Goal: Task Accomplishment & Management: Use online tool/utility

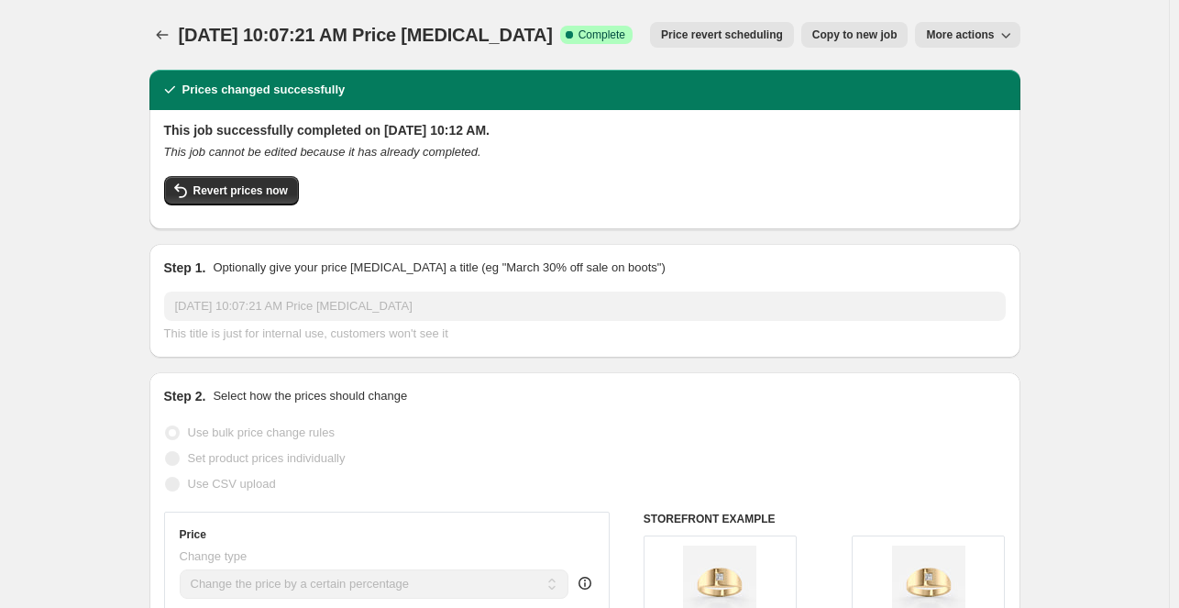
select select "percentage"
select select "pp"
click at [171, 35] on icon "Price change jobs" at bounding box center [162, 35] width 18 height 18
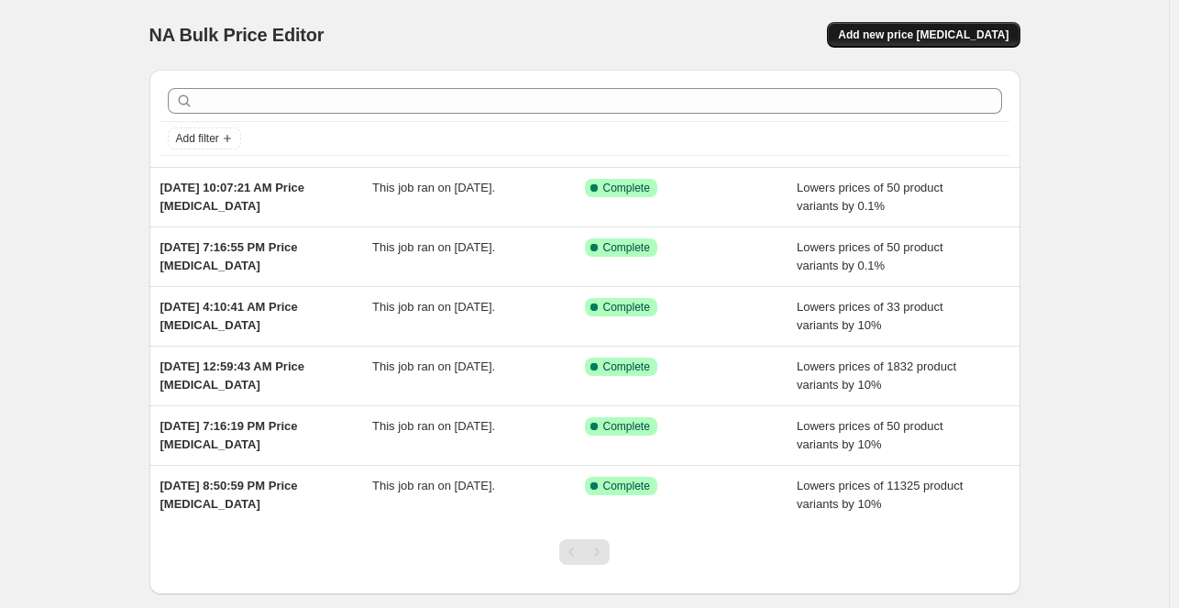
click at [890, 23] on button "Add new price [MEDICAL_DATA]" at bounding box center [923, 35] width 193 height 26
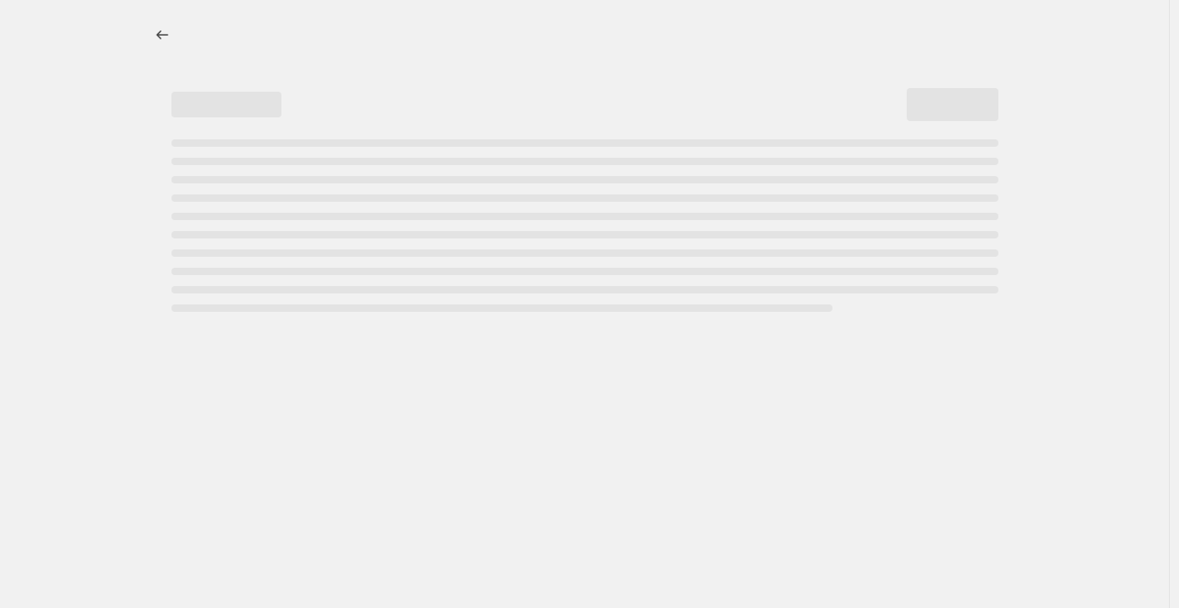
select select "percentage"
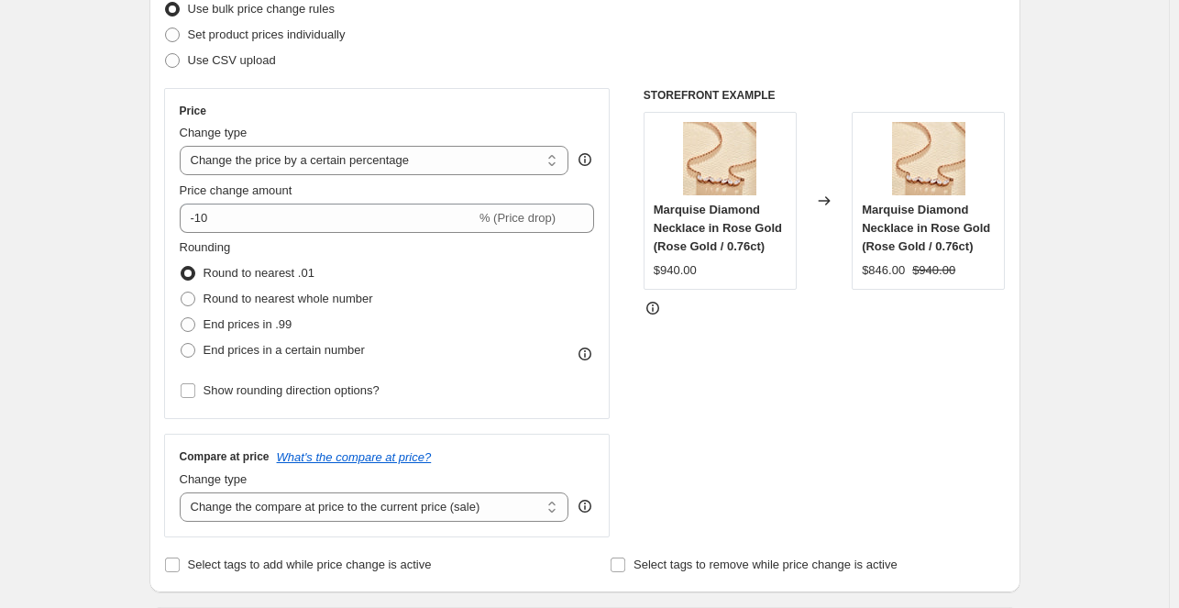
scroll to position [235, 0]
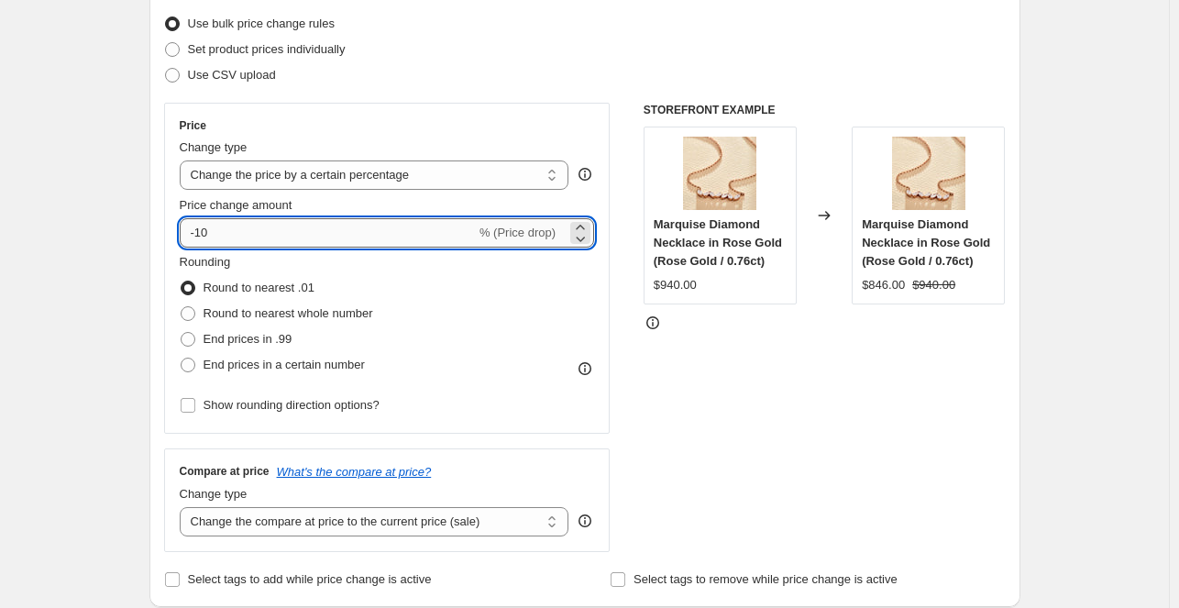
click at [284, 232] on input "-10" at bounding box center [328, 232] width 296 height 29
type input "-1"
type input "-0.1"
click at [506, 346] on div "Rounding Round to nearest .01 Round to nearest whole number End prices in .99 E…" at bounding box center [387, 315] width 415 height 125
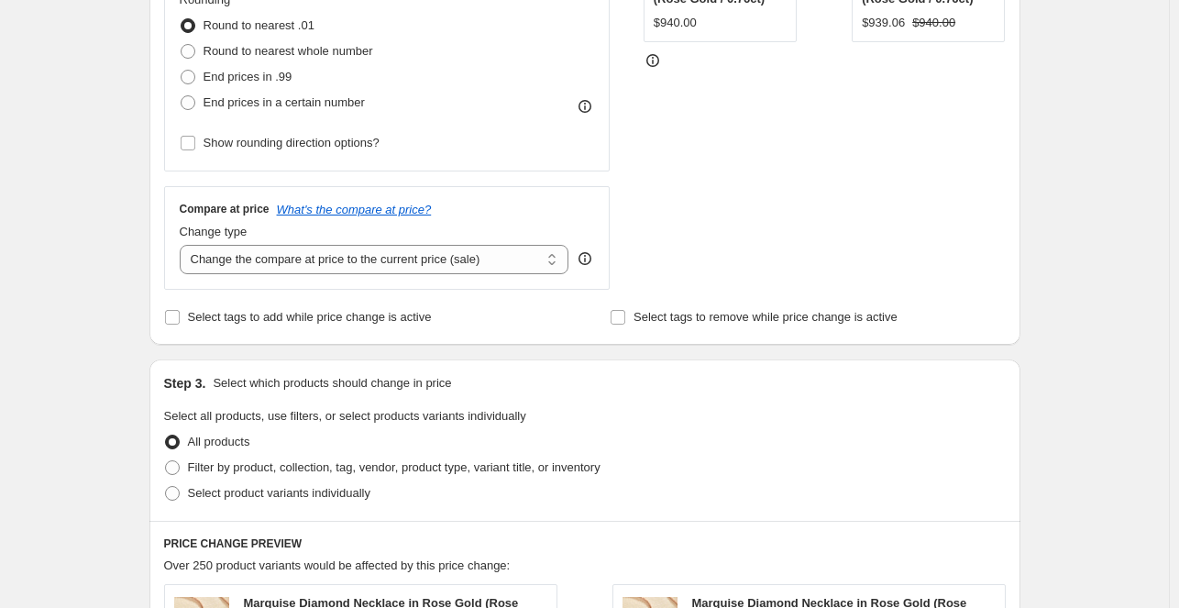
scroll to position [502, 0]
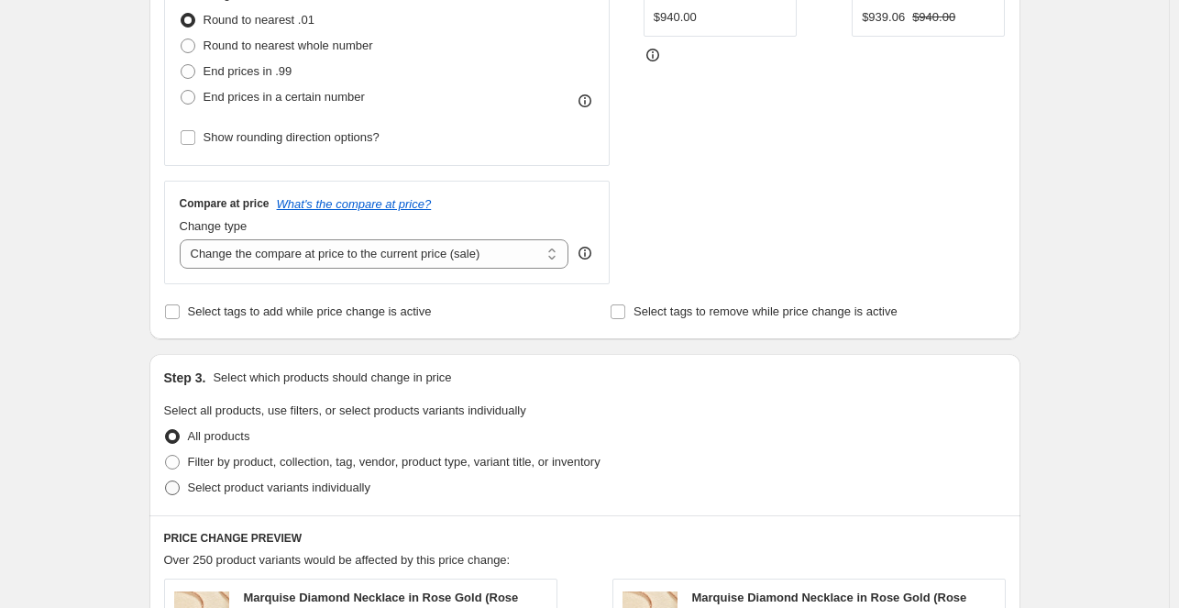
click at [208, 481] on span "Select product variants individually" at bounding box center [279, 487] width 182 height 14
click at [166, 481] on input "Select product variants individually" at bounding box center [165, 480] width 1 height 1
radio input "true"
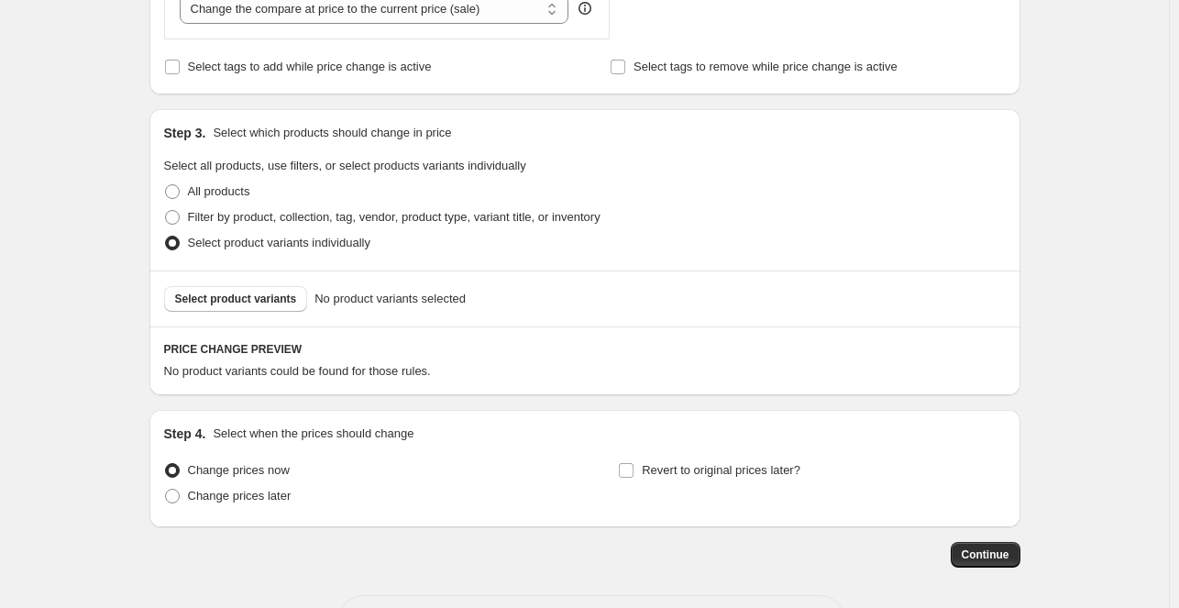
scroll to position [750, 0]
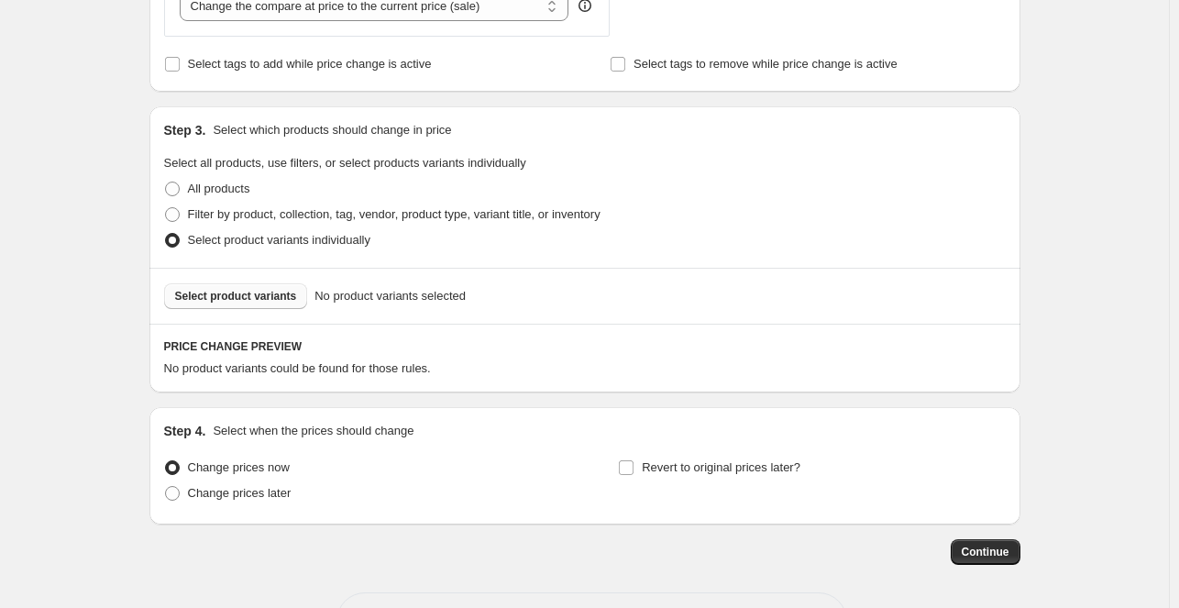
click at [276, 298] on span "Select product variants" at bounding box center [236, 296] width 122 height 15
click at [282, 304] on button "Select product variants" at bounding box center [236, 296] width 144 height 26
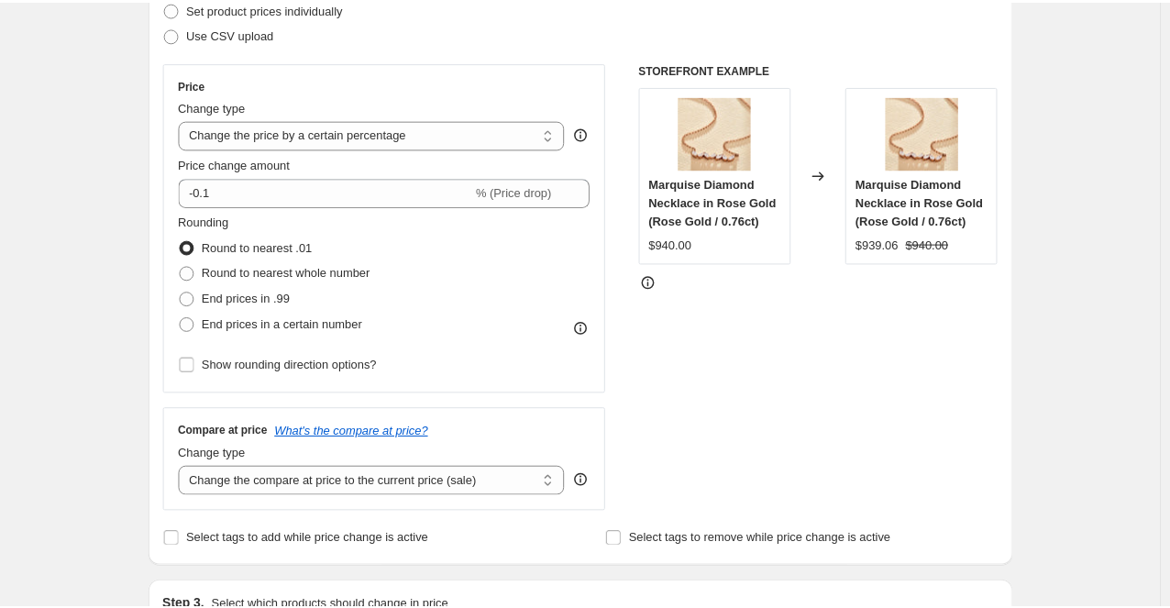
scroll to position [271, 0]
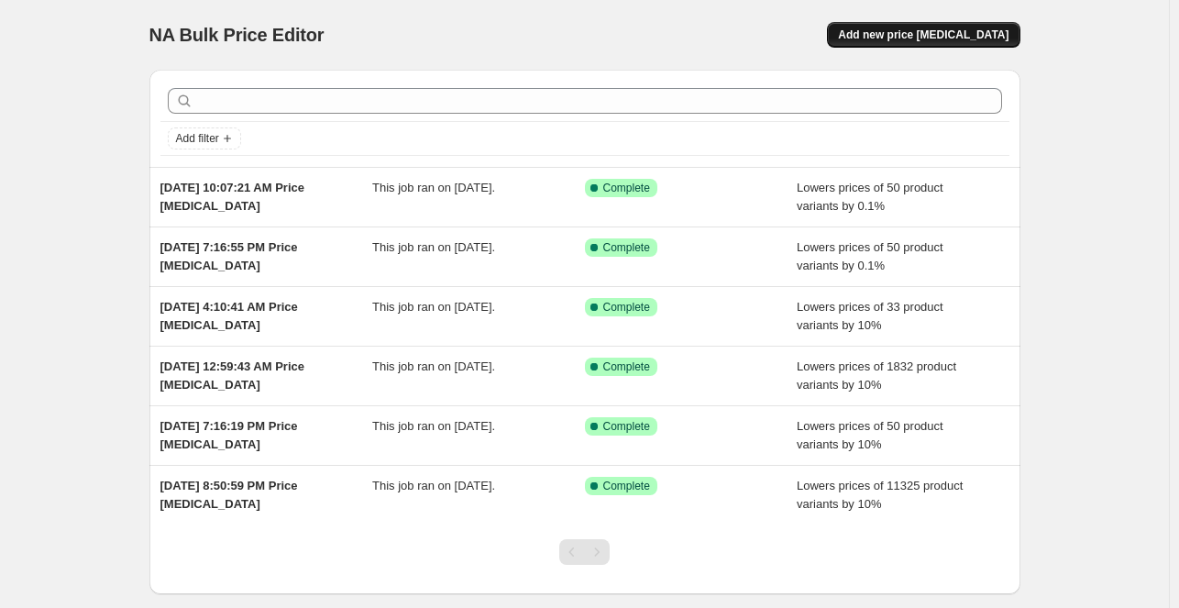
click at [946, 29] on span "Add new price [MEDICAL_DATA]" at bounding box center [923, 35] width 171 height 15
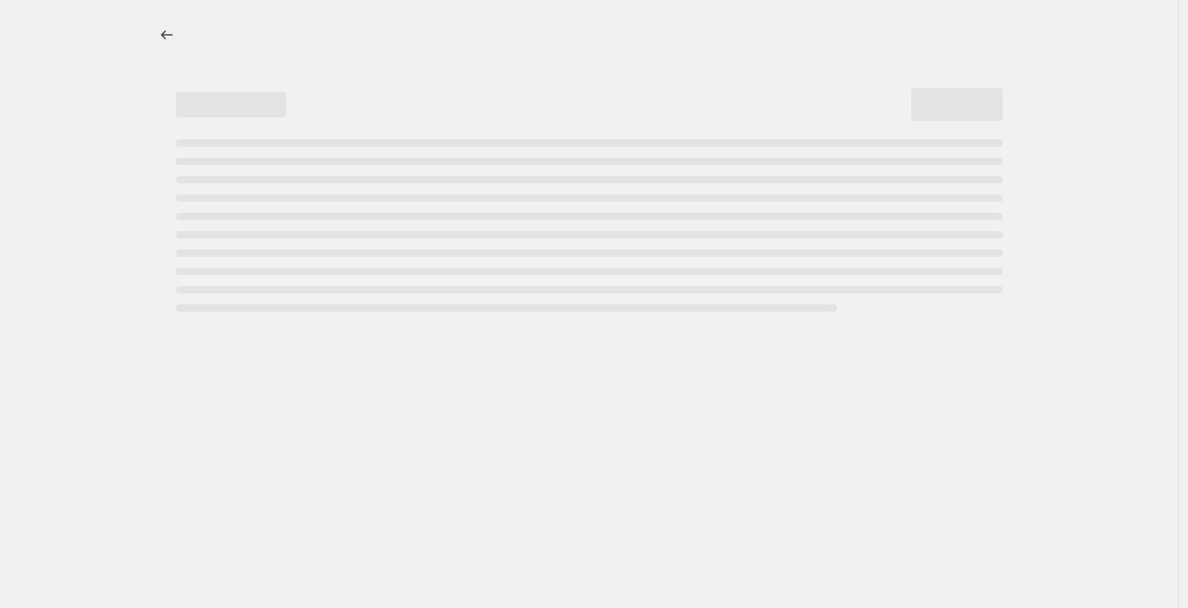
select select "percentage"
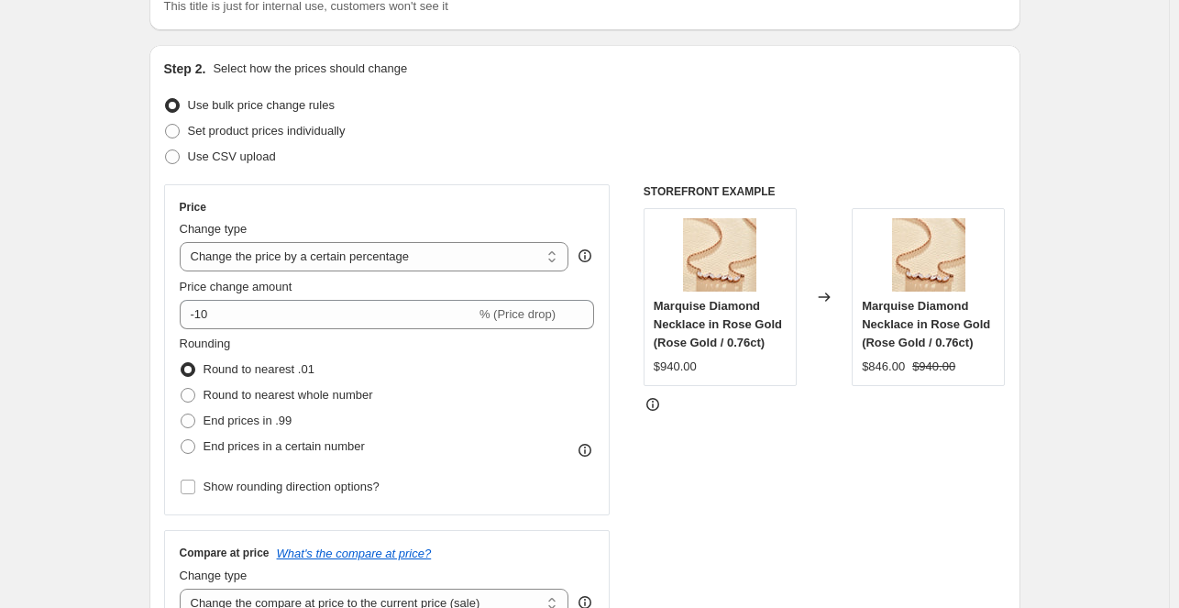
scroll to position [165, 0]
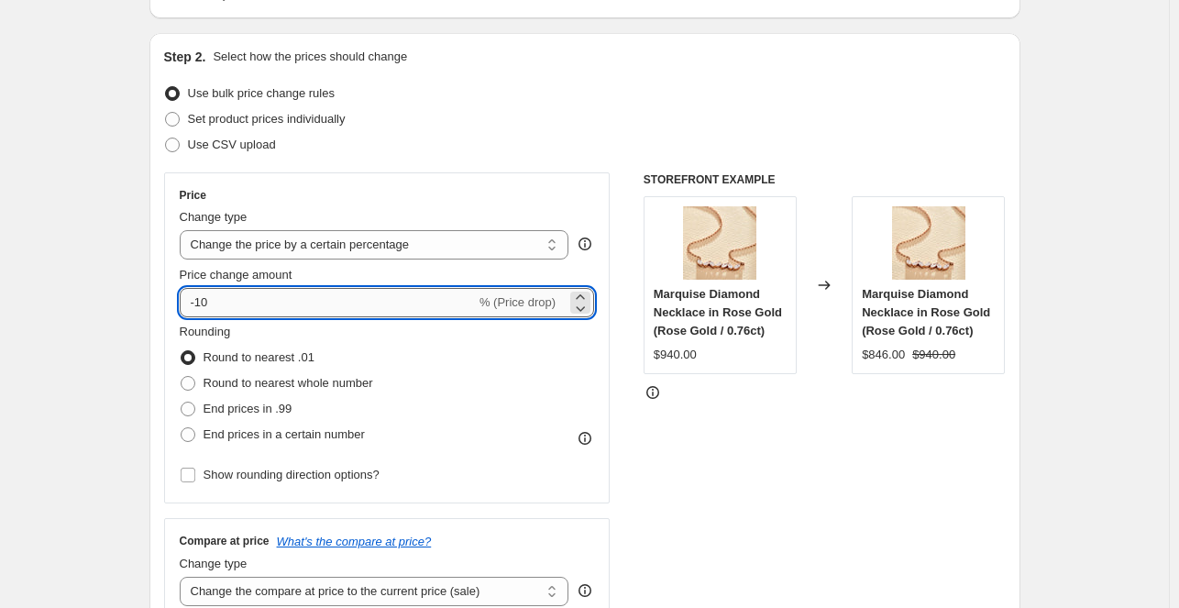
click at [308, 299] on input "-10" at bounding box center [328, 302] width 296 height 29
type input "-1"
type input "-0.1"
click at [774, 463] on div "STOREFRONT EXAMPLE Marquise Diamond Necklace in Rose Gold (Rose Gold / 0.76ct) …" at bounding box center [825, 396] width 362 height 449
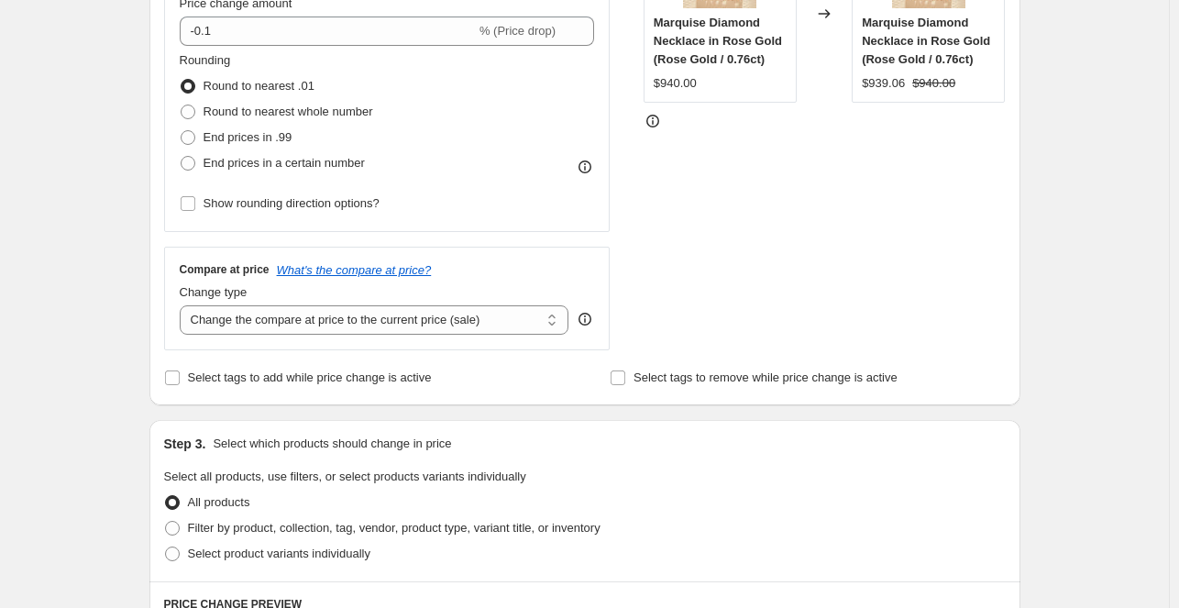
scroll to position [440, 0]
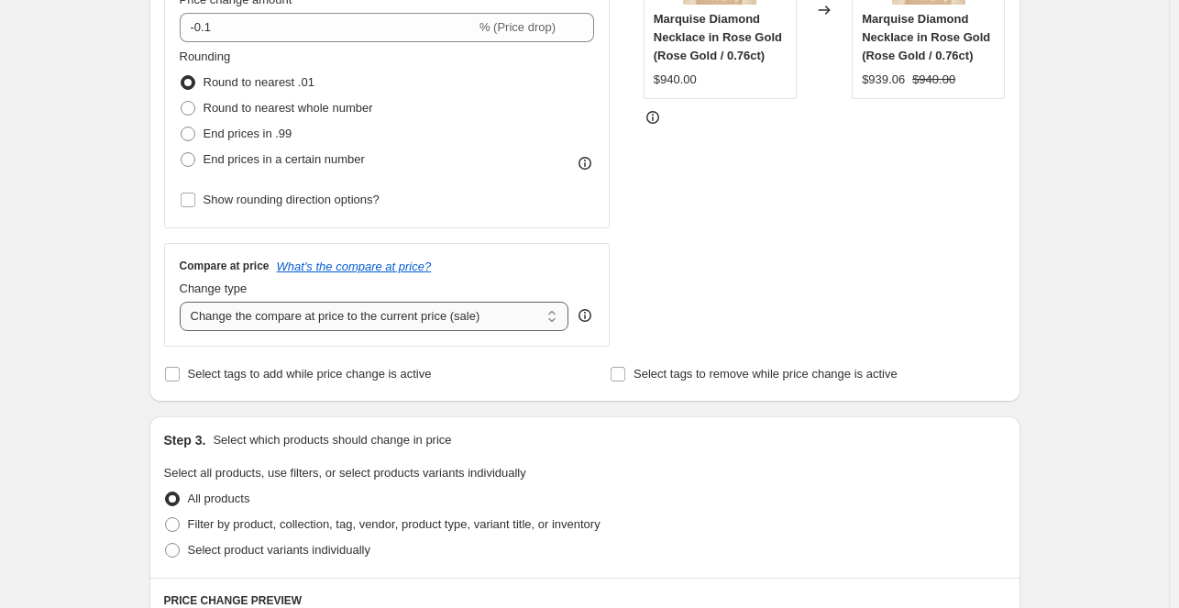
click at [458, 309] on select "Change the compare at price to the current price (sale) Change the compare at p…" at bounding box center [375, 316] width 390 height 29
select select "bp"
click at [183, 302] on select "Change the compare at price to the current price (sale) Change the compare at p…" at bounding box center [375, 316] width 390 height 29
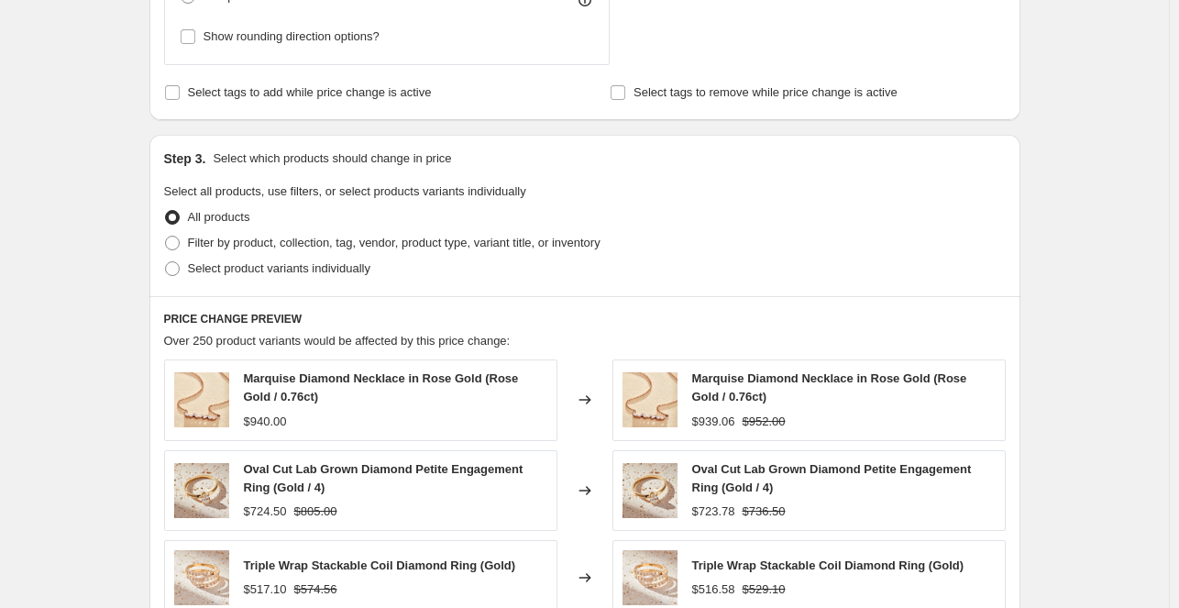
scroll to position [975, 0]
click at [308, 271] on span "Select product variants individually" at bounding box center [279, 266] width 182 height 14
click at [166, 260] on input "Select product variants individually" at bounding box center [165, 259] width 1 height 1
radio input "true"
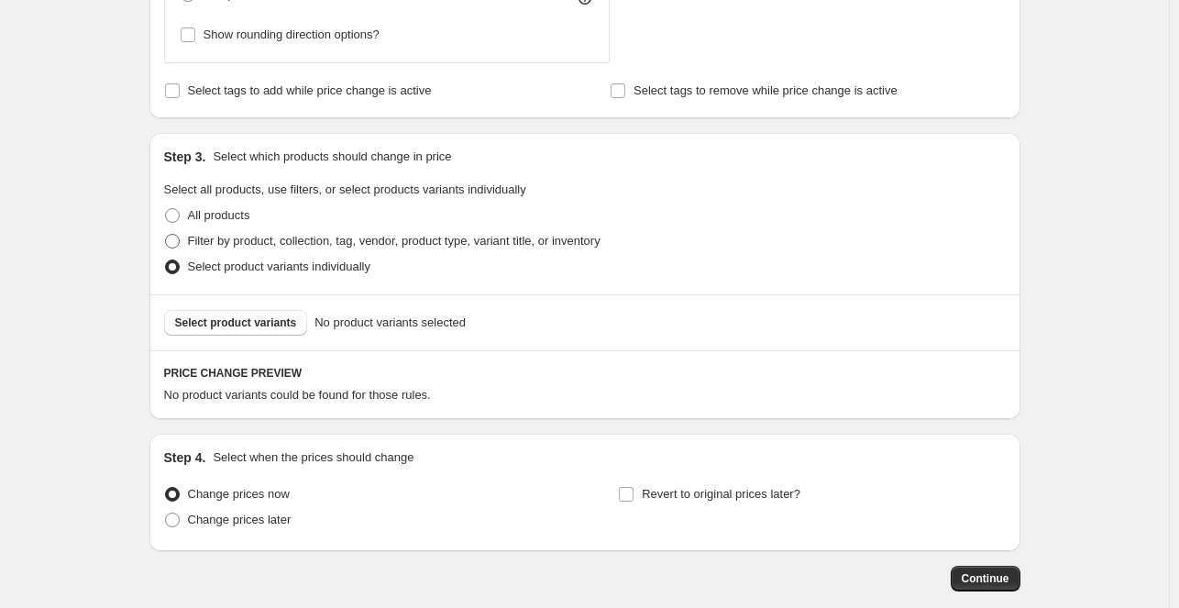
click at [259, 237] on span "Filter by product, collection, tag, vendor, product type, variant title, or inv…" at bounding box center [394, 241] width 413 height 14
click at [166, 235] on input "Filter by product, collection, tag, vendor, product type, variant title, or inv…" at bounding box center [165, 234] width 1 height 1
radio input "true"
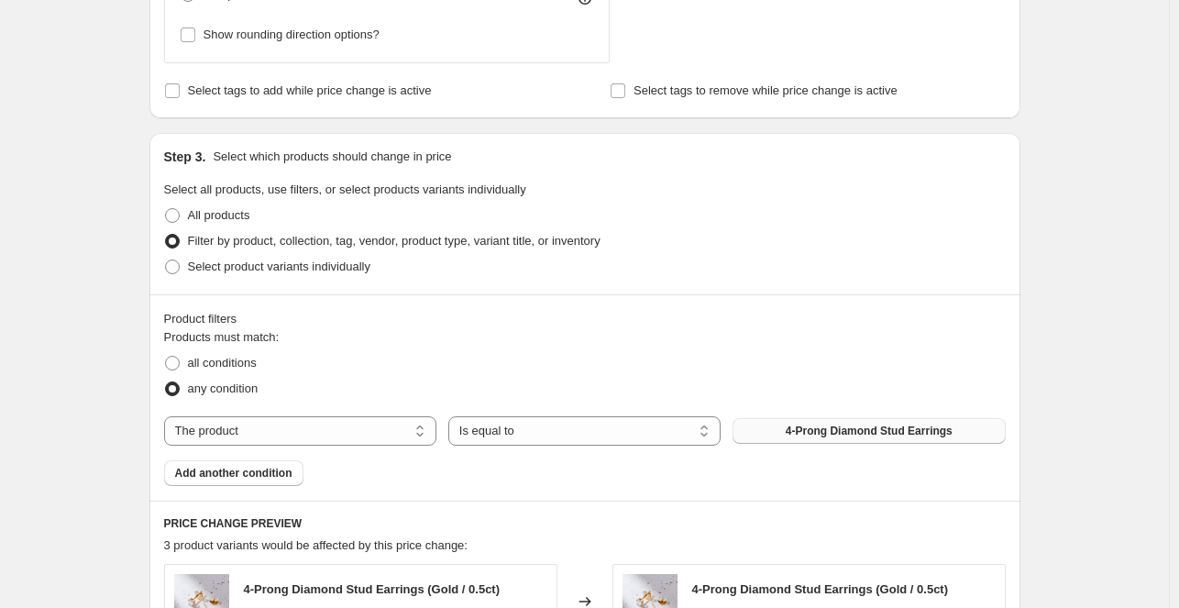
click at [878, 424] on button "4-Prong Diamond Stud Earrings" at bounding box center [868, 431] width 272 height 26
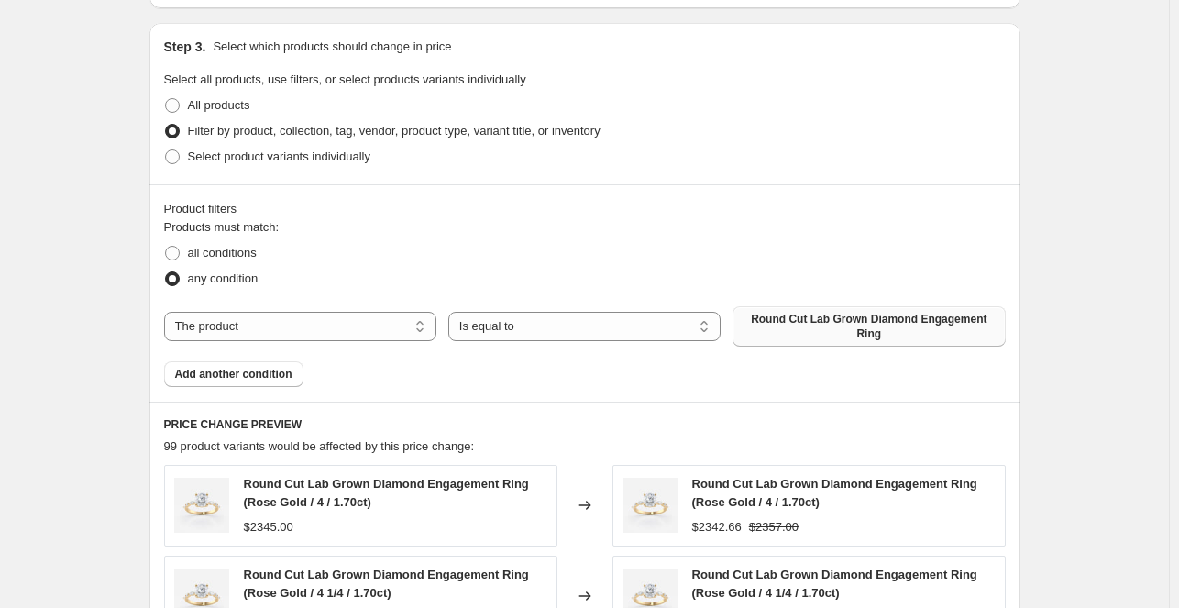
scroll to position [1021, 0]
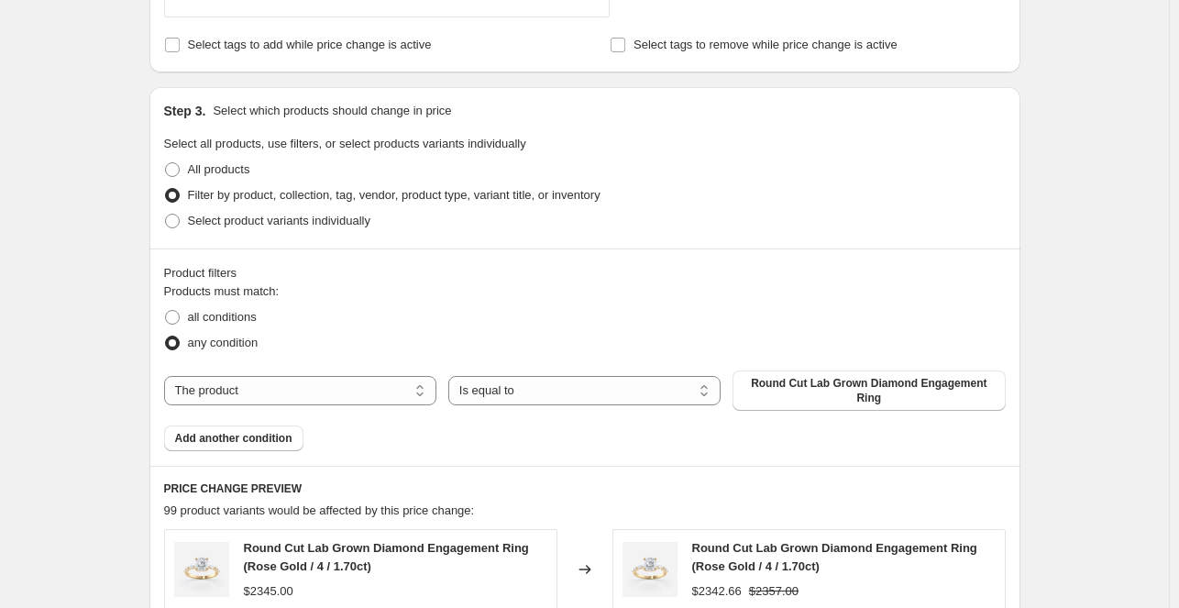
click at [1058, 359] on div "Create new price change job. This page is ready Create new price change job Dra…" at bounding box center [584, 144] width 1169 height 2331
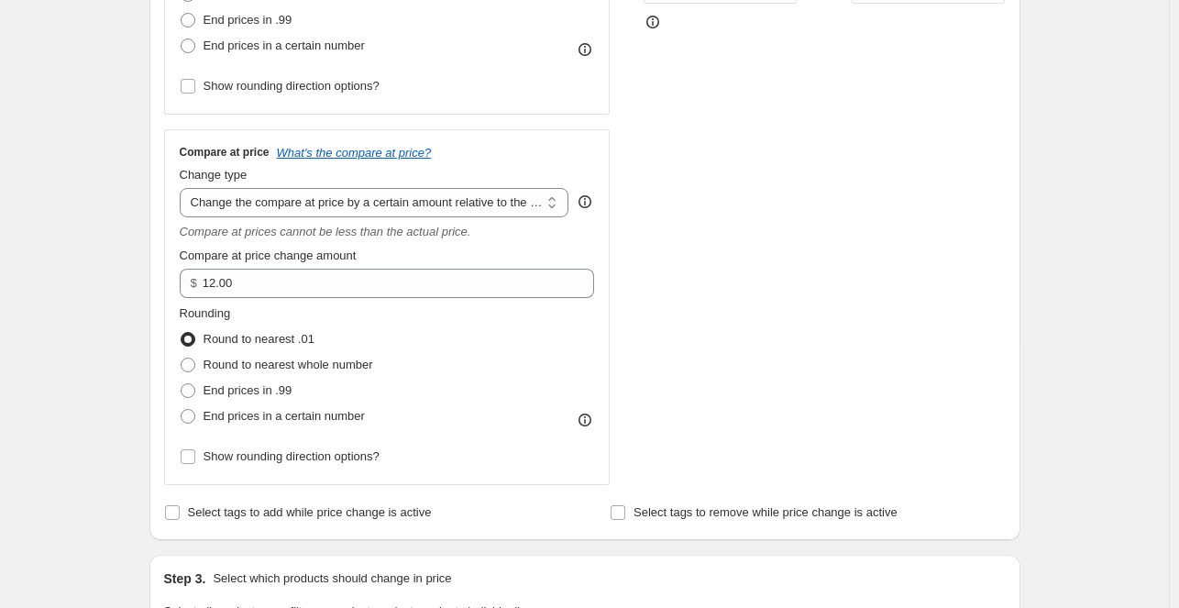
scroll to position [545, 0]
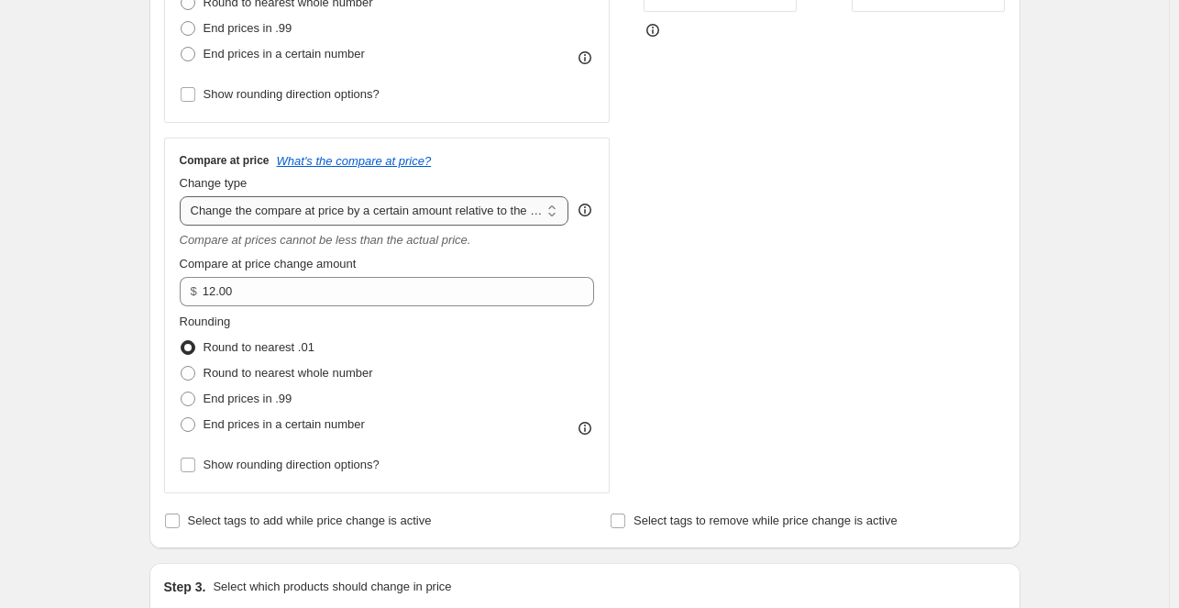
click at [475, 220] on select "Change the compare at price to the current price (sale) Change the compare at p…" at bounding box center [375, 210] width 390 height 29
select select "by"
click at [183, 196] on select "Change the compare at price to the current price (sale) Change the compare at p…" at bounding box center [375, 210] width 390 height 29
type input "-10.00"
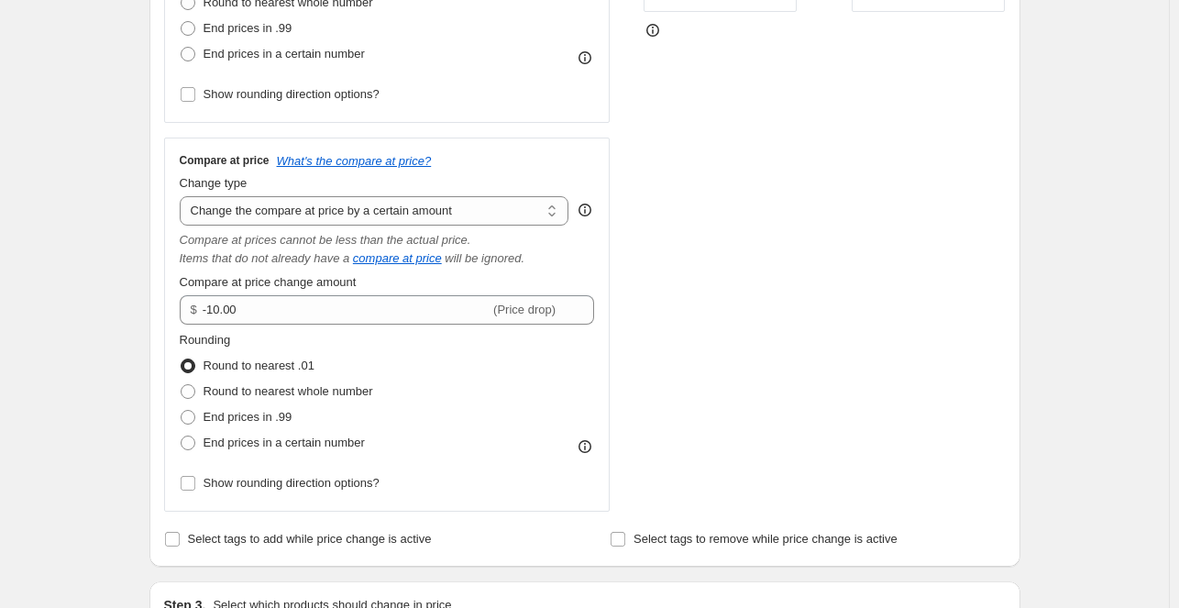
scroll to position [483, 0]
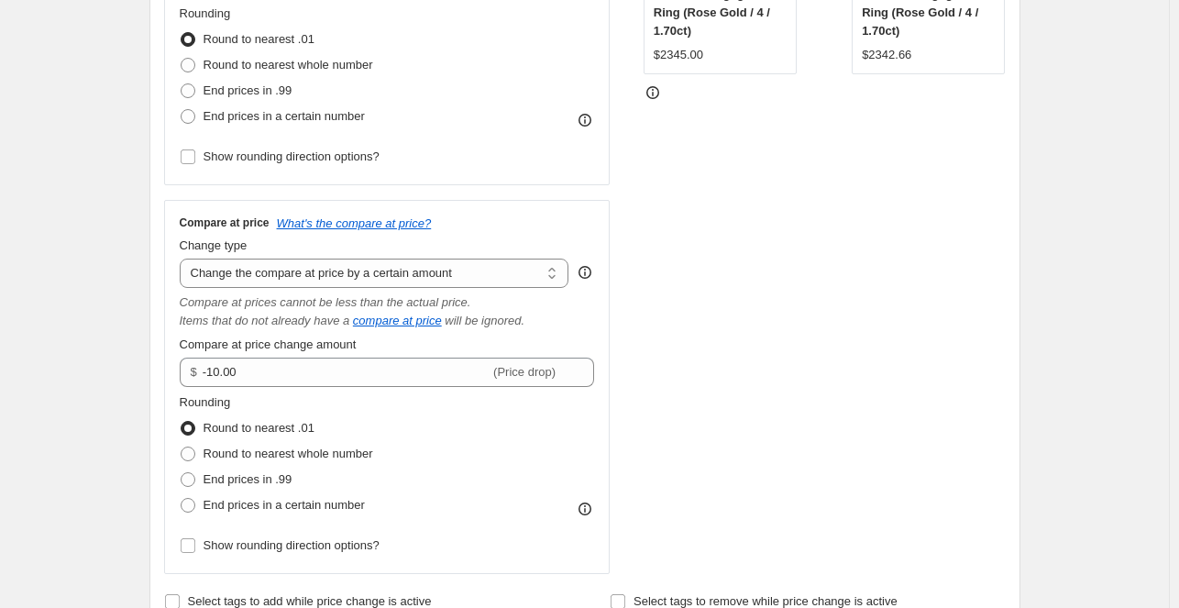
click at [446, 288] on div "Compare at price What's the compare at price? Change type Change the compare at…" at bounding box center [387, 386] width 415 height 343
click at [451, 283] on select "Change the compare at price to the current price (sale) Change the compare at p…" at bounding box center [375, 273] width 390 height 29
select select "pp"
click at [183, 259] on select "Change the compare at price to the current price (sale) Change the compare at p…" at bounding box center [375, 273] width 390 height 29
type input "20"
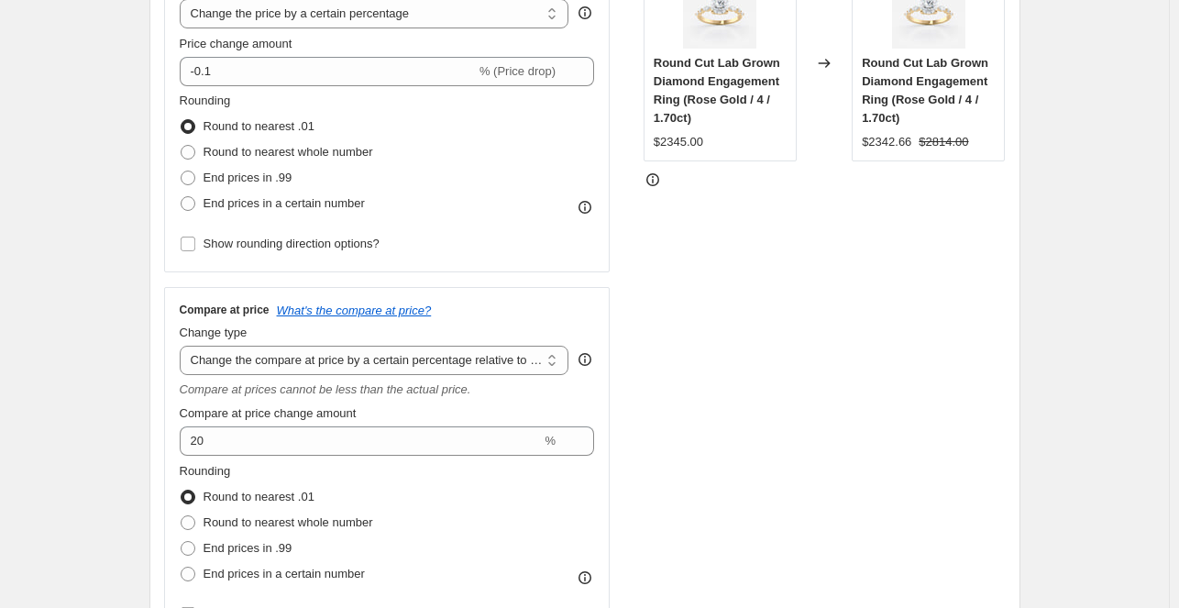
scroll to position [395, 0]
click at [307, 358] on select "Change the compare at price to the current price (sale) Change the compare at p…" at bounding box center [375, 361] width 390 height 29
select select "ep"
click at [183, 347] on select "Change the compare at price to the current price (sale) Change the compare at p…" at bounding box center [375, 361] width 390 height 29
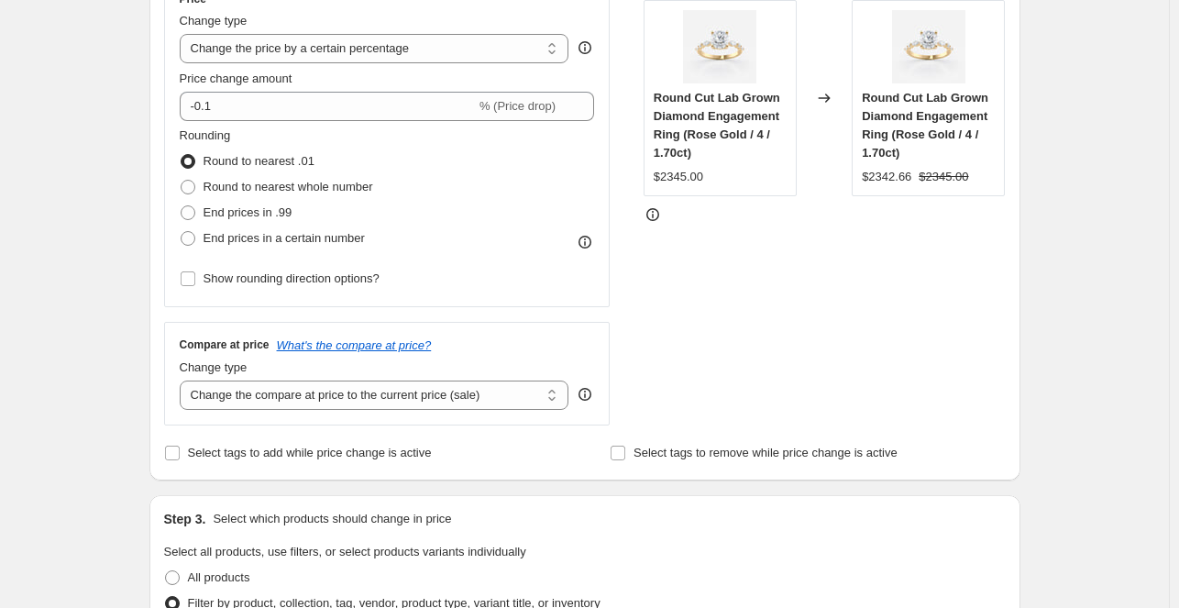
scroll to position [355, 0]
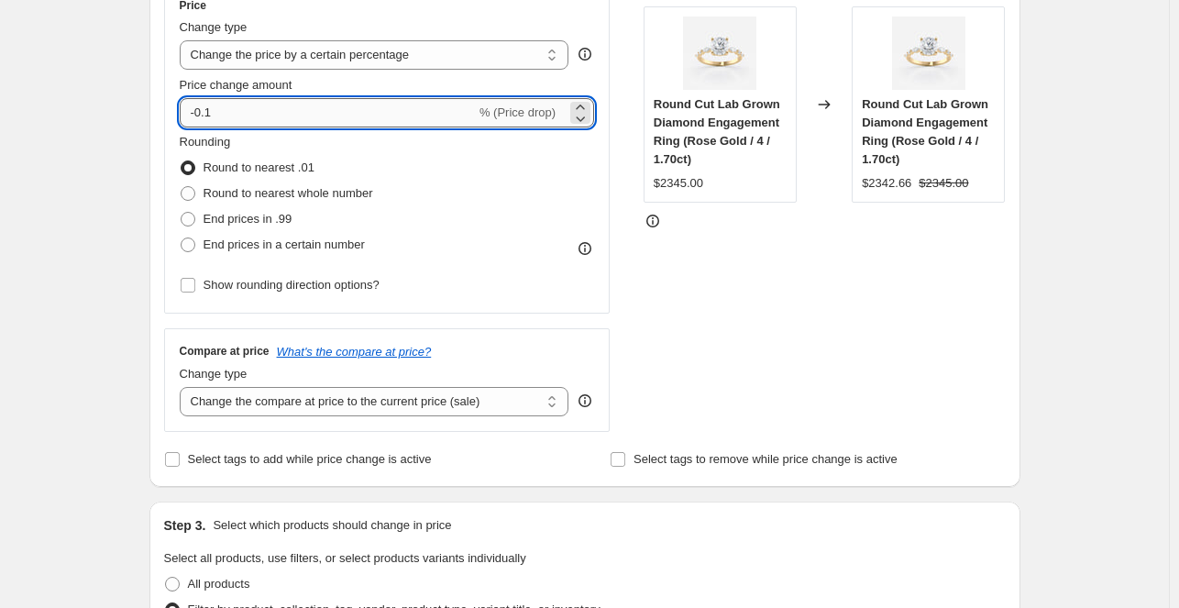
click at [311, 111] on input "-0.1" at bounding box center [328, 112] width 296 height 29
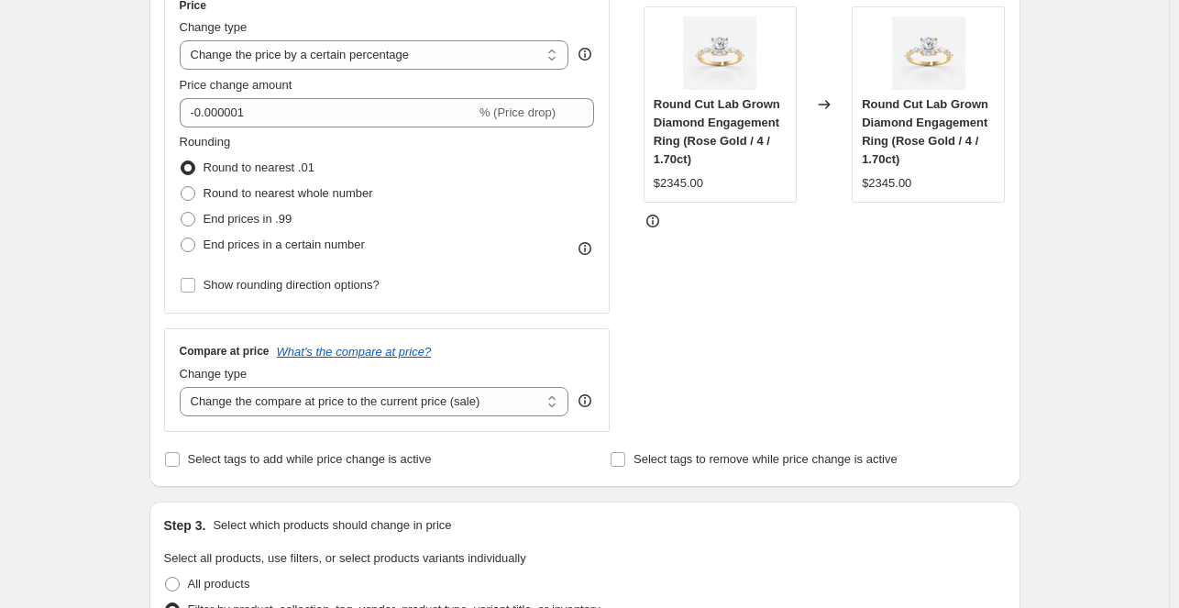
click at [842, 286] on div "STOREFRONT EXAMPLE Round Cut Lab Grown Diamond Engagement Ring (Rose Gold / 4 /…" at bounding box center [825, 207] width 362 height 449
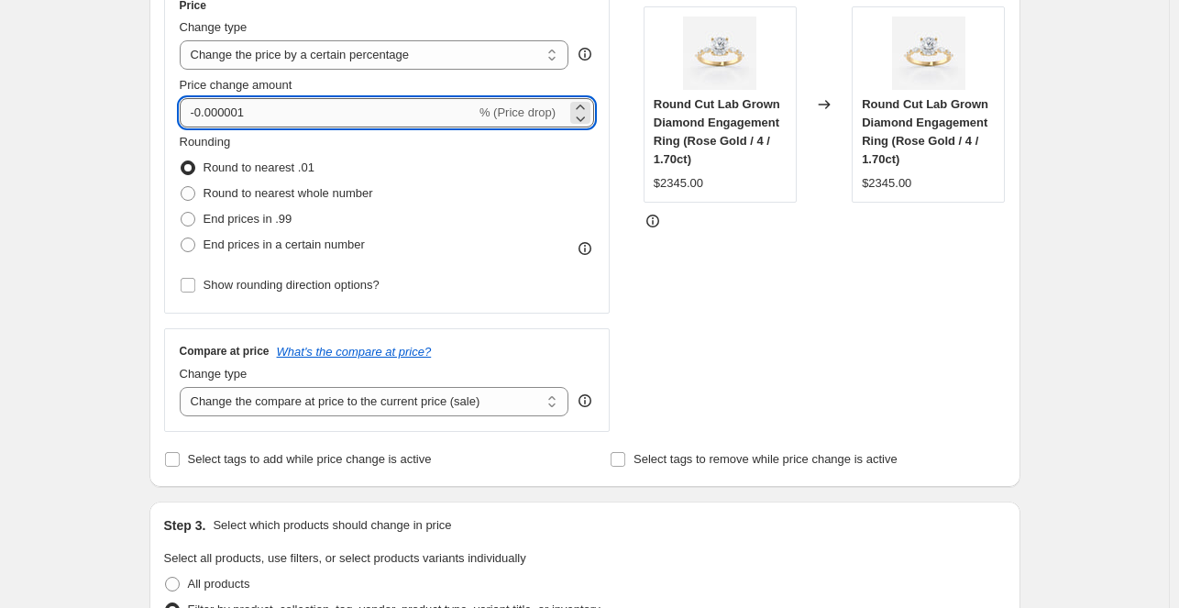
click at [235, 114] on input "-0.000001" at bounding box center [328, 112] width 296 height 29
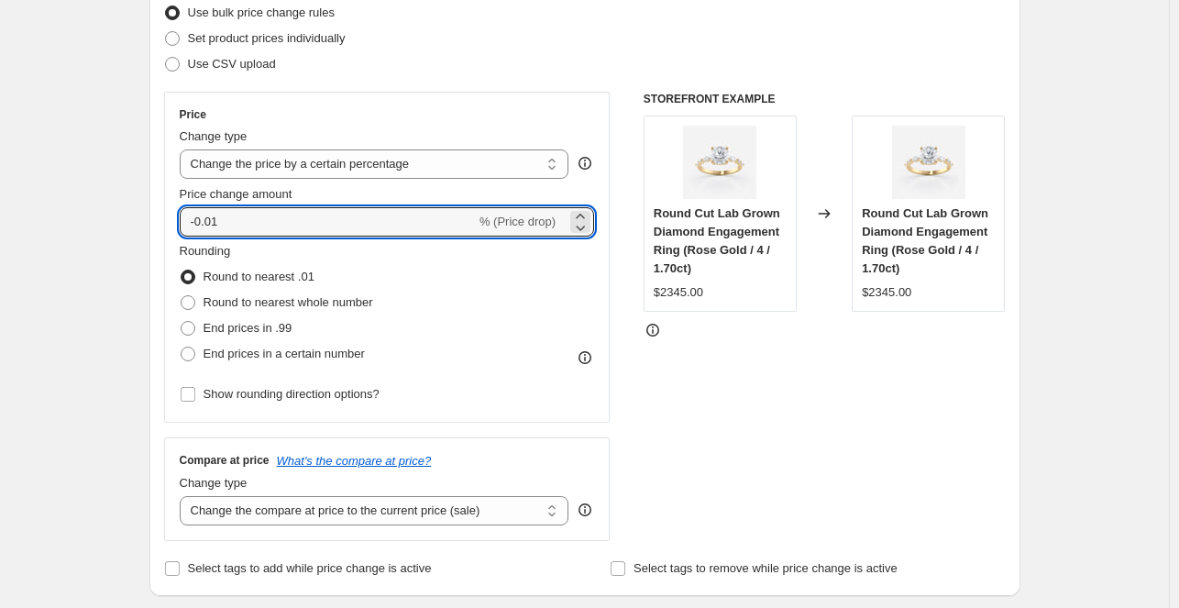
scroll to position [245, 0]
type input "-0.01"
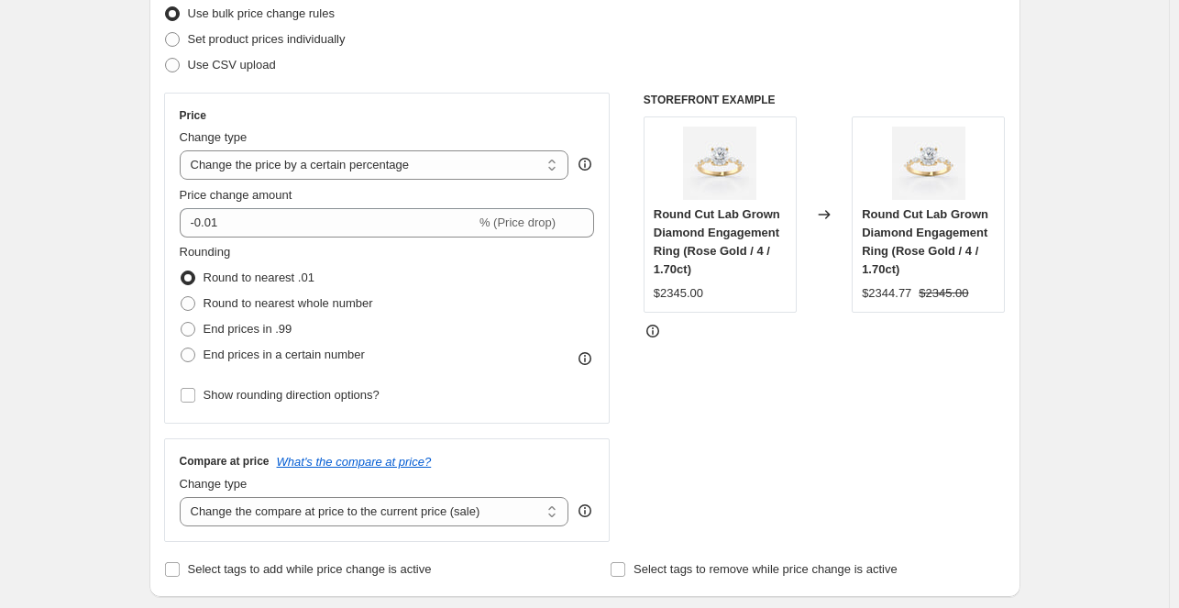
click at [817, 358] on div "STOREFRONT EXAMPLE Round Cut Lab Grown Diamond Engagement Ring (Rose Gold / 4 /…" at bounding box center [825, 317] width 362 height 449
drag, startPoint x: 817, startPoint y: 358, endPoint x: 655, endPoint y: 364, distance: 161.5
click at [655, 364] on div "STOREFRONT EXAMPLE Round Cut Lab Grown Diamond Engagement Ring (Rose Gold / 4 /…" at bounding box center [825, 317] width 362 height 449
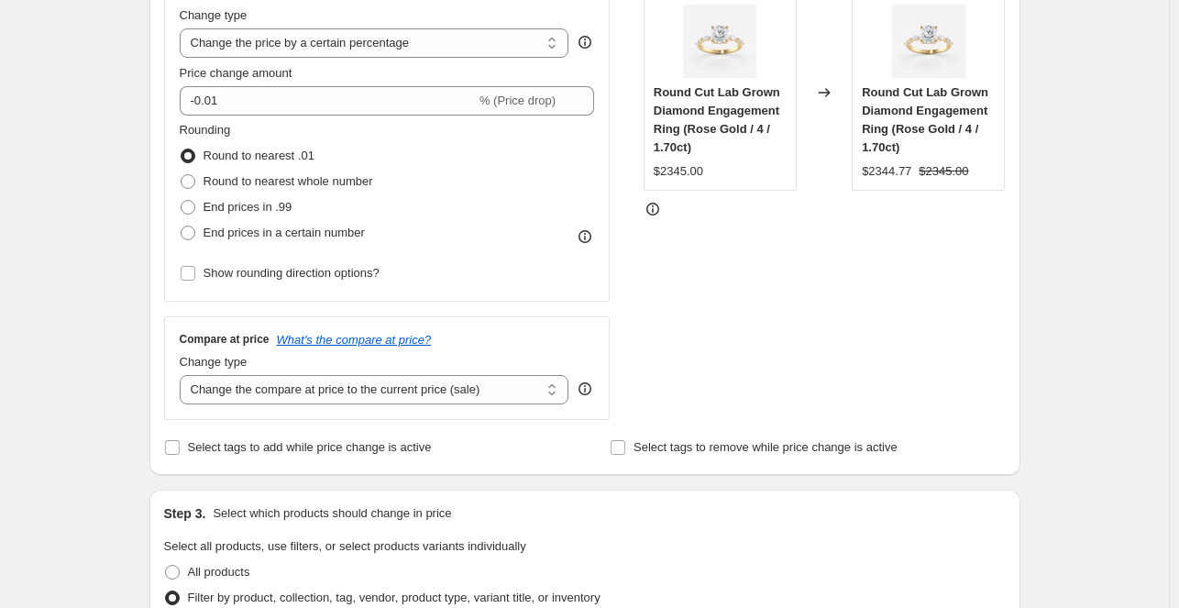
scroll to position [369, 0]
click at [409, 391] on select "Change the compare at price to the current price (sale) Change the compare at p…" at bounding box center [375, 387] width 390 height 29
select select "bp"
click at [183, 373] on select "Change the compare at price to the current price (sale) Change the compare at p…" at bounding box center [375, 387] width 390 height 29
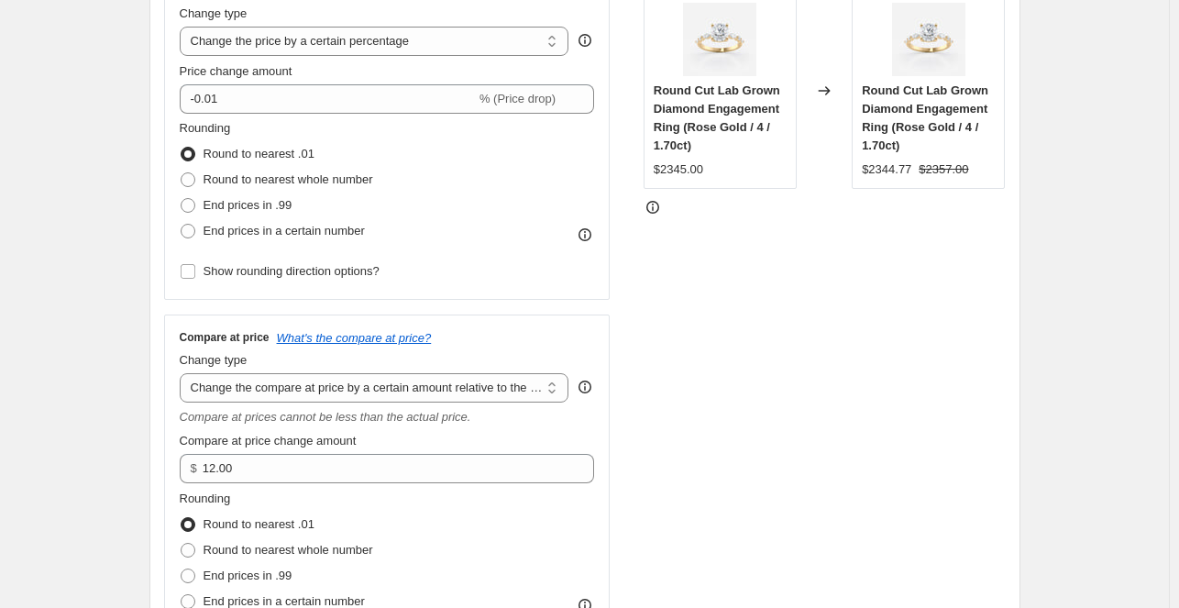
click at [810, 368] on div "STOREFRONT EXAMPLE Round Cut Lab Grown Diamond Engagement Ring (Rose Gold / 4 /…" at bounding box center [825, 319] width 362 height 701
click at [825, 397] on div "STOREFRONT EXAMPLE Round Cut Lab Grown Diamond Engagement Ring (Rose Gold / 4 /…" at bounding box center [825, 319] width 362 height 701
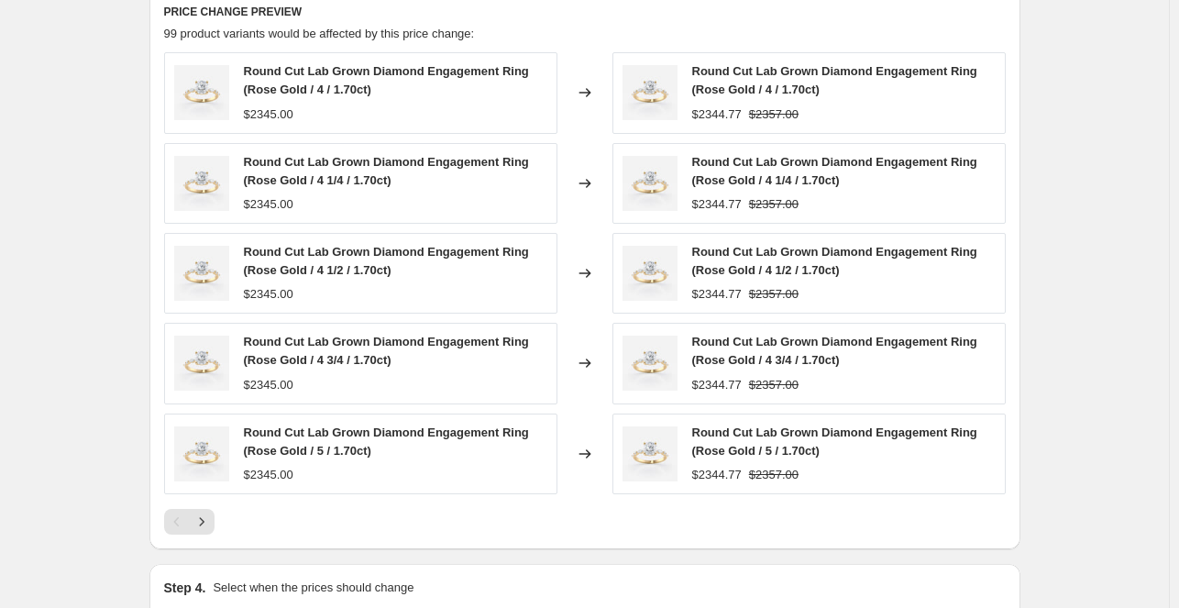
scroll to position [1711, 0]
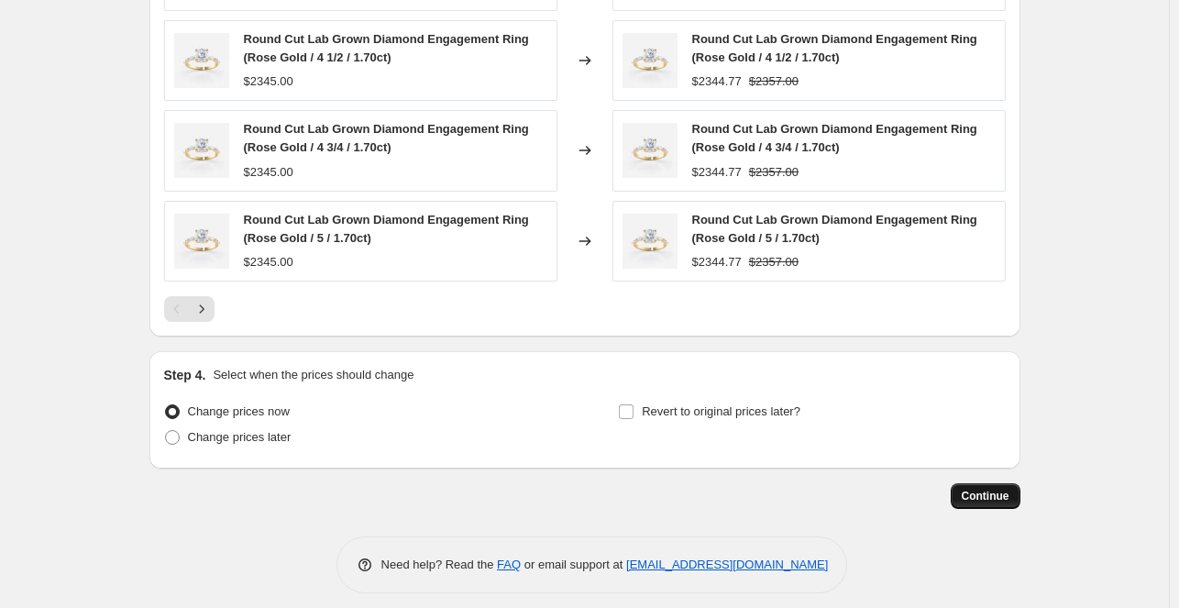
click at [997, 489] on span "Continue" at bounding box center [986, 496] width 48 height 15
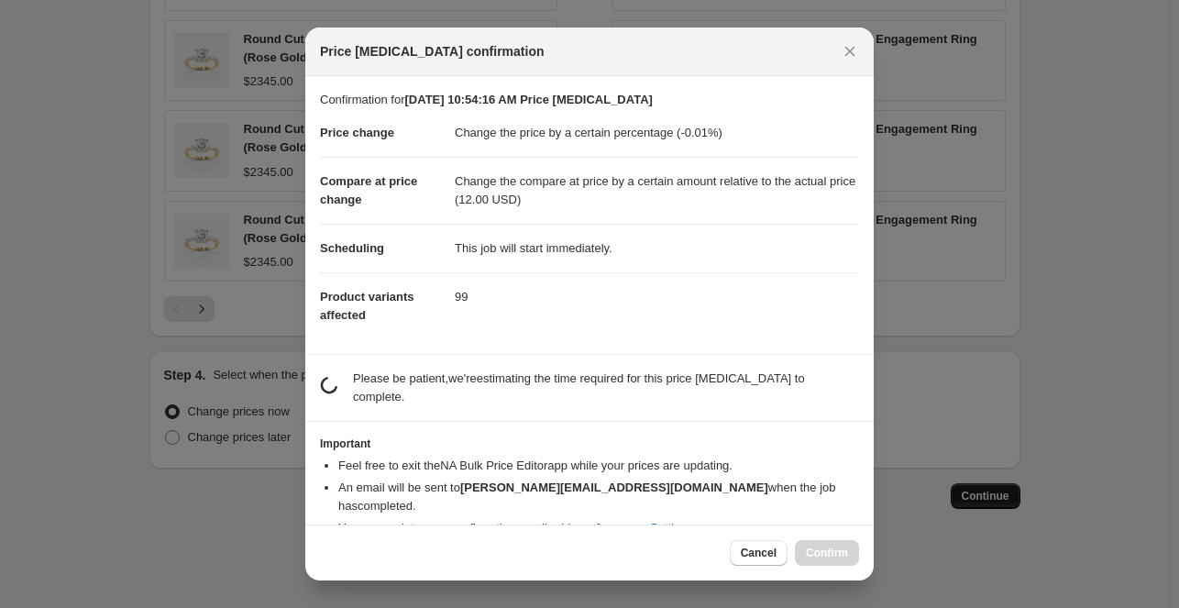
scroll to position [0, 0]
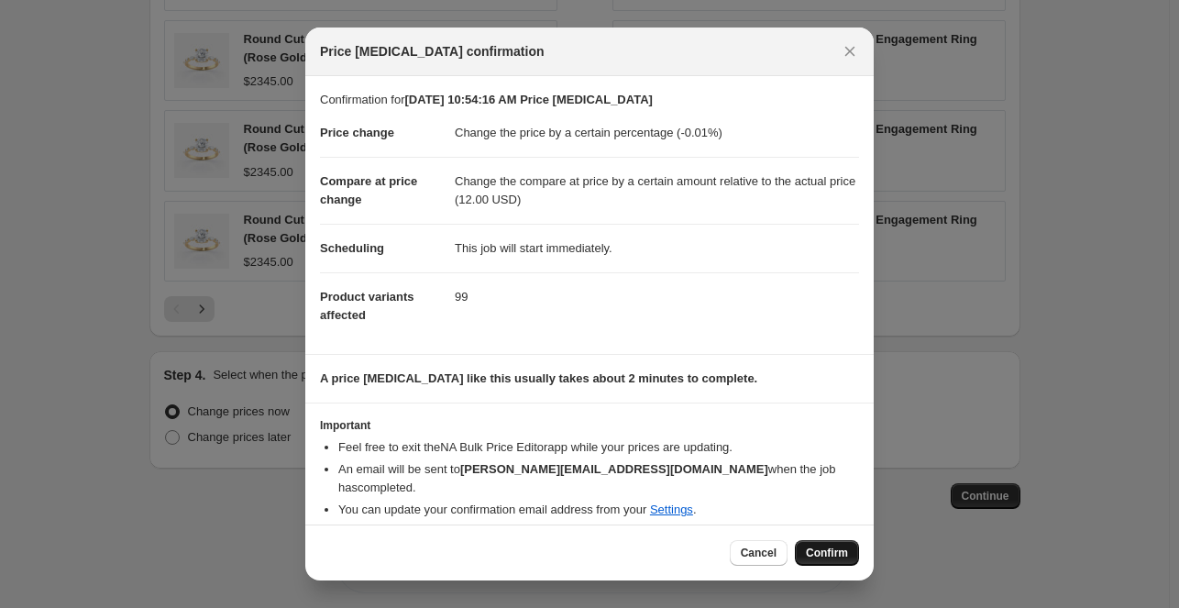
click at [808, 545] on span "Confirm" at bounding box center [827, 552] width 42 height 15
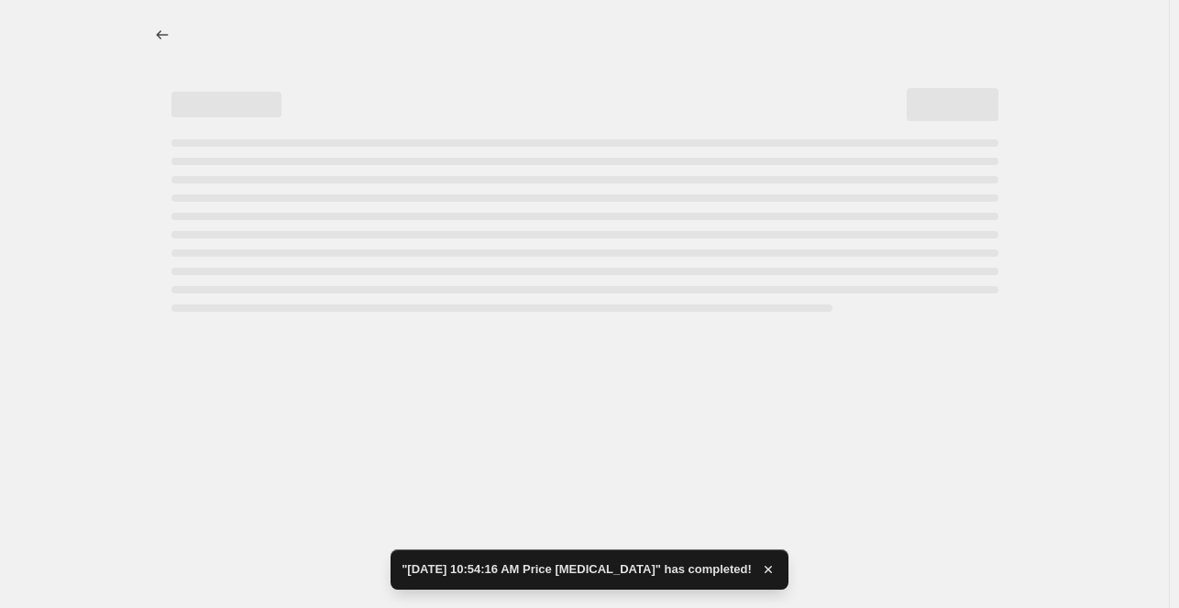
select select "percentage"
select select "bp"
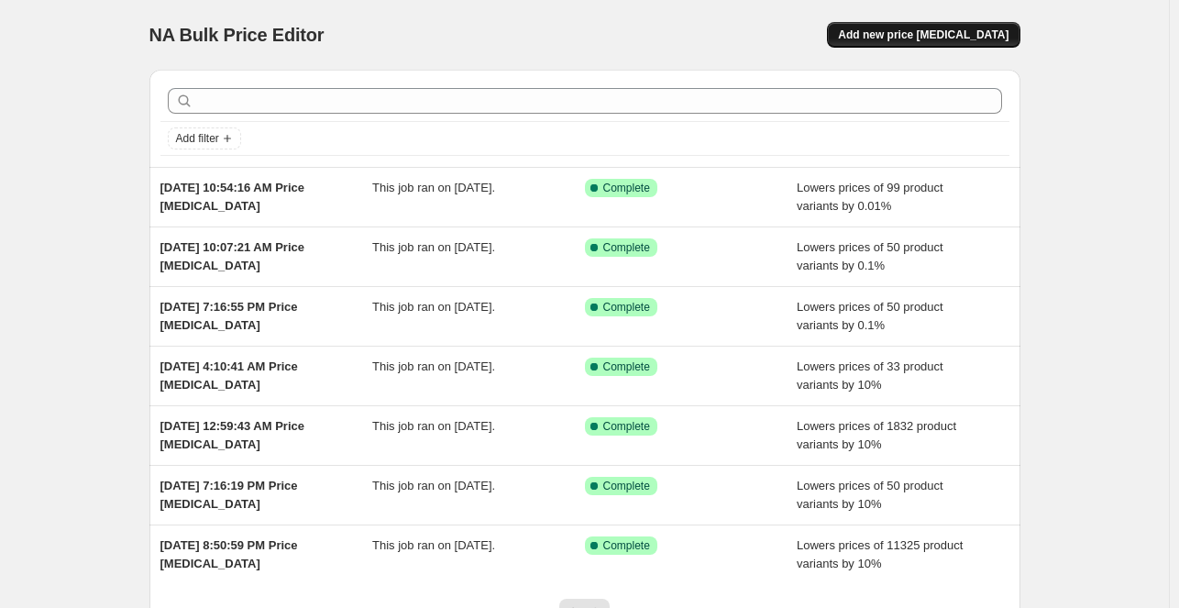
click at [985, 34] on span "Add new price [MEDICAL_DATA]" at bounding box center [923, 35] width 171 height 15
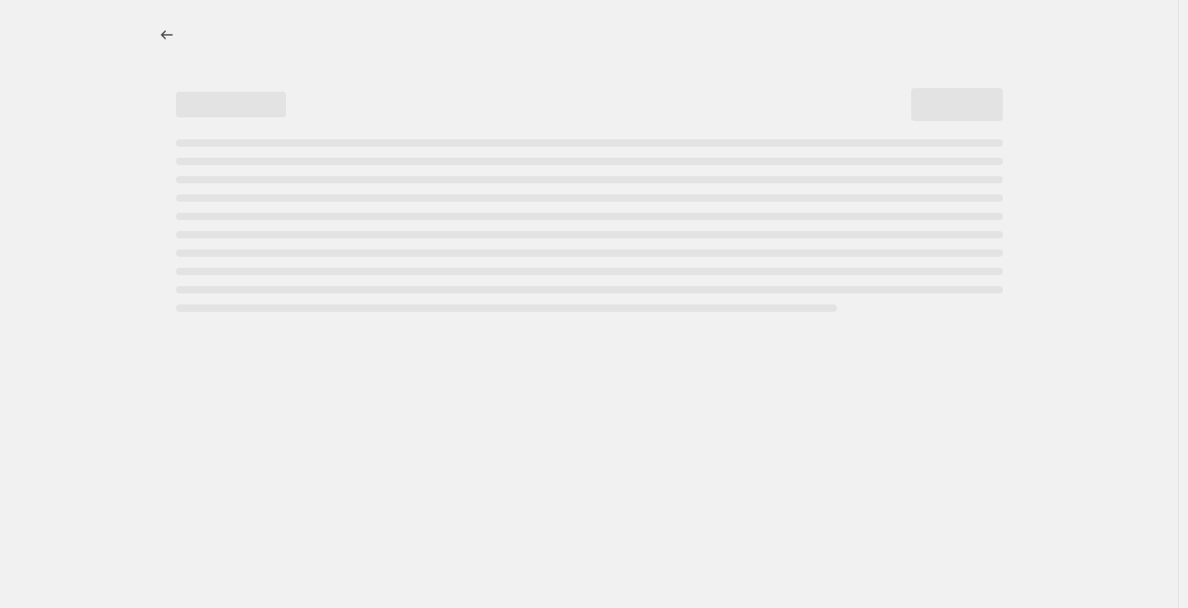
select select "percentage"
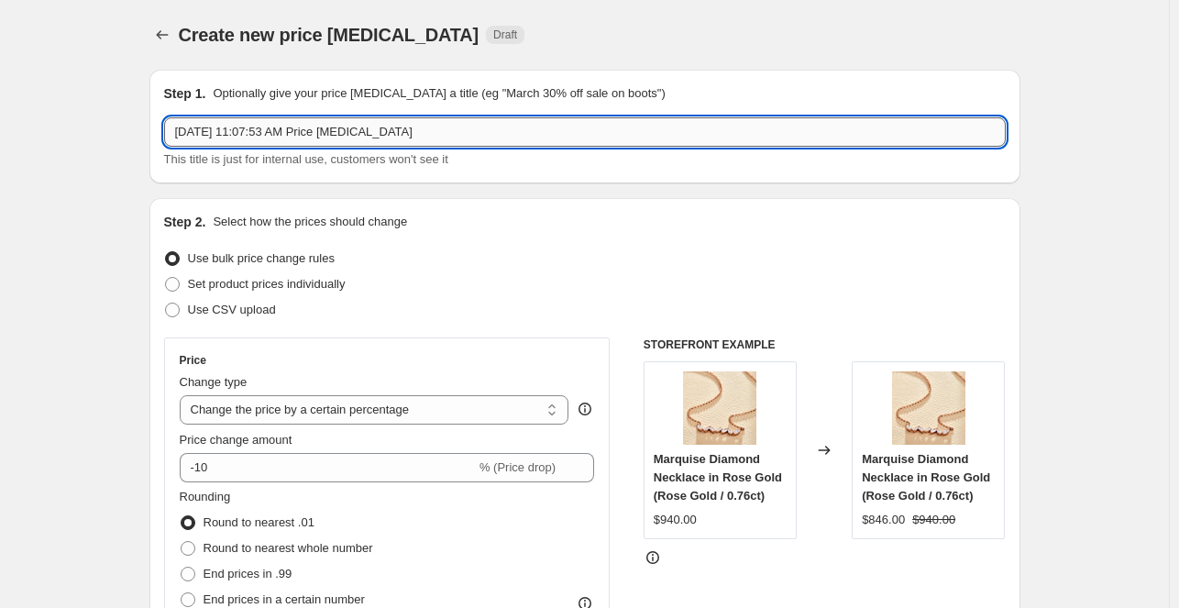
click at [429, 131] on input "Oct 3, 2025, 11:07:53 AM Price change job" at bounding box center [585, 131] width 842 height 29
type input "Price final job"
click at [408, 282] on div "Set product prices individually" at bounding box center [585, 284] width 842 height 26
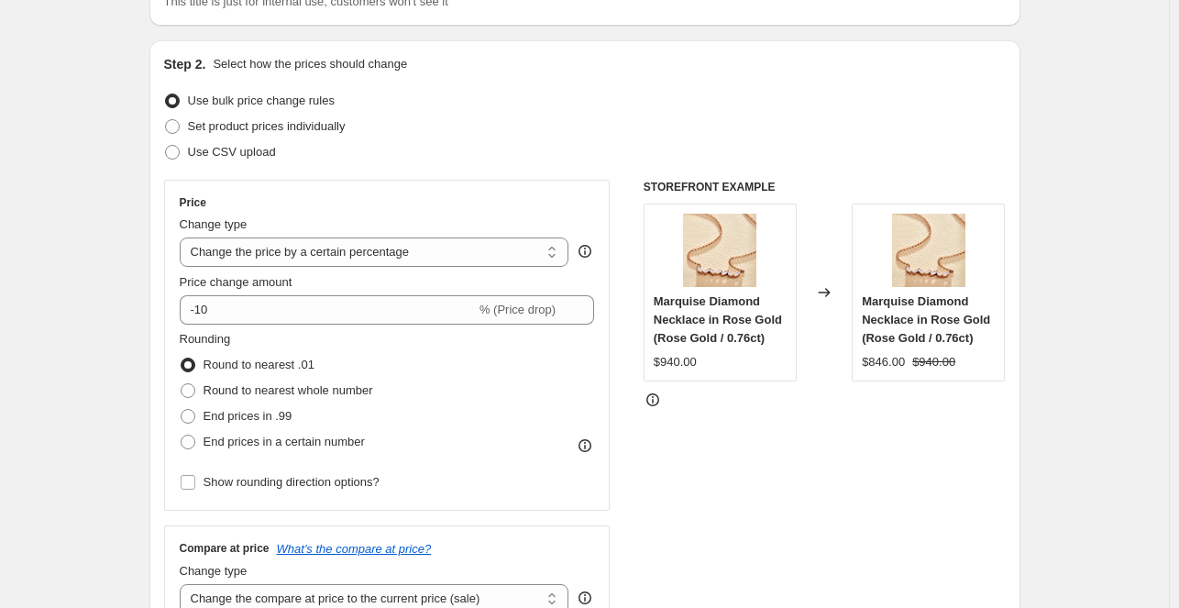
scroll to position [183, 0]
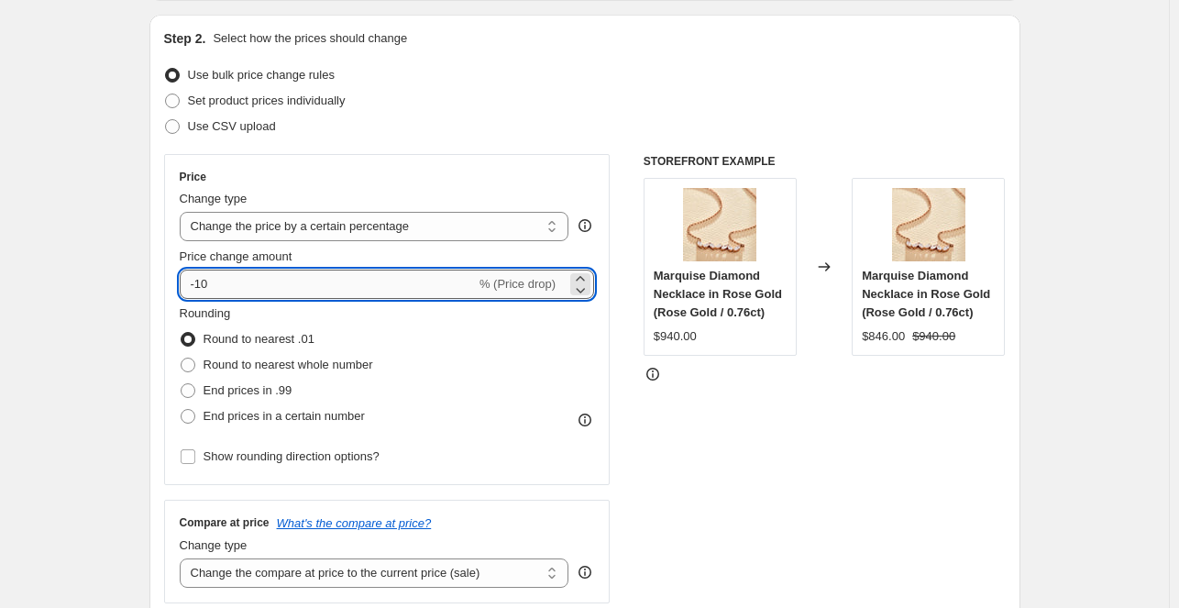
click at [250, 282] on input "-10" at bounding box center [328, 284] width 296 height 29
type input "-1"
type input "-0.10"
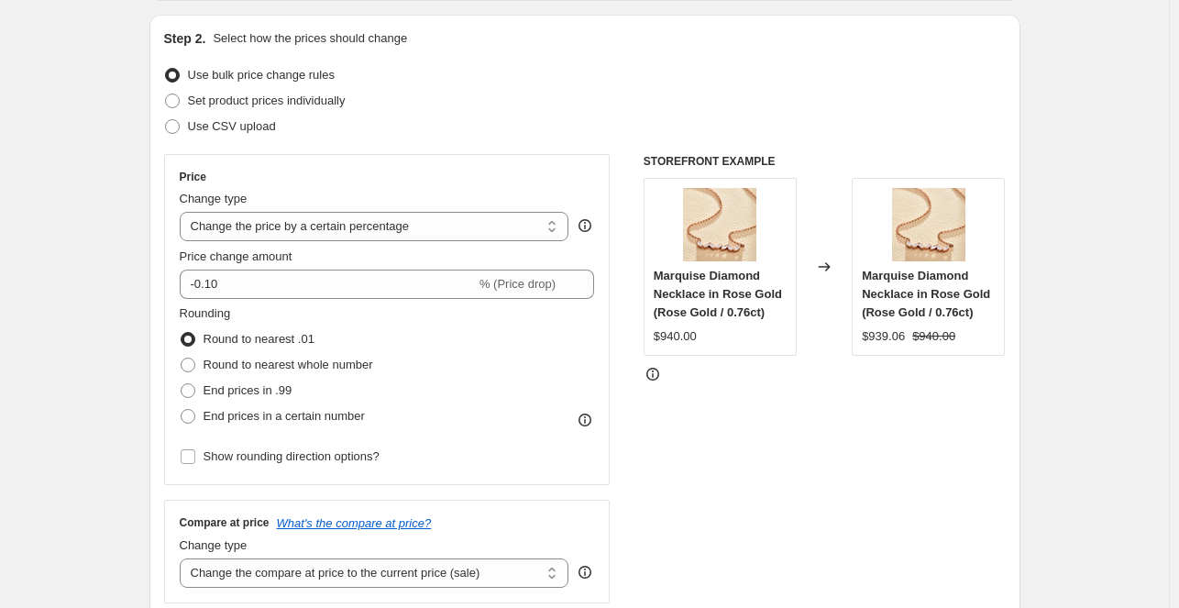
click at [771, 378] on div at bounding box center [825, 374] width 362 height 18
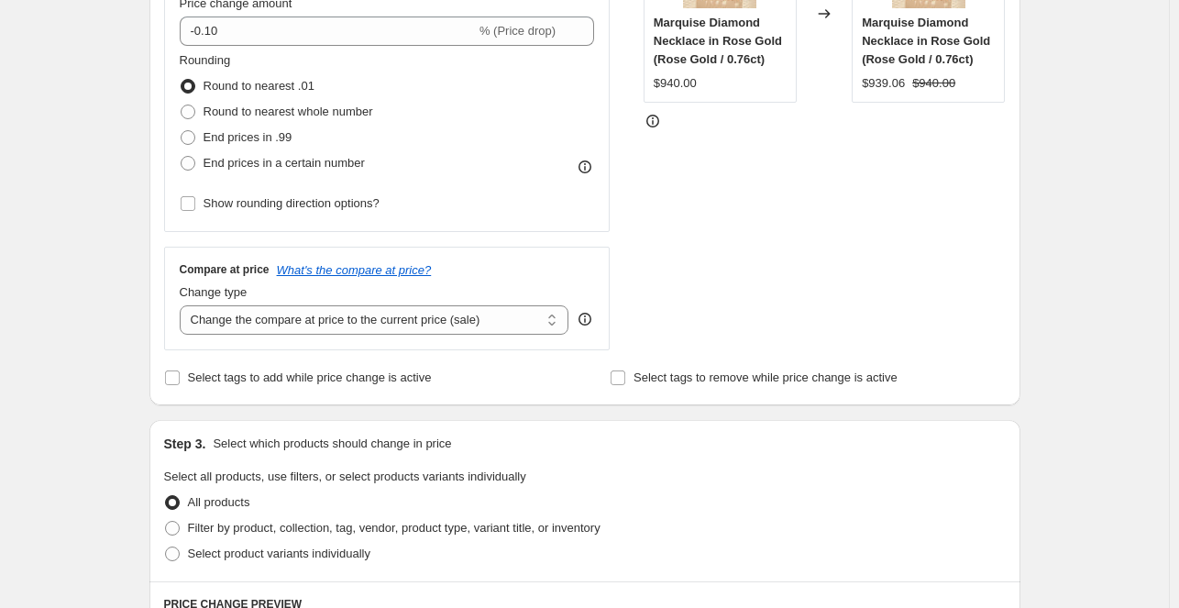
scroll to position [436, 0]
click at [454, 320] on select "Change the compare at price to the current price (sale) Change the compare at p…" at bounding box center [375, 319] width 390 height 29
click at [183, 305] on select "Change the compare at price to the current price (sale) Change the compare at p…" at bounding box center [375, 319] width 390 height 29
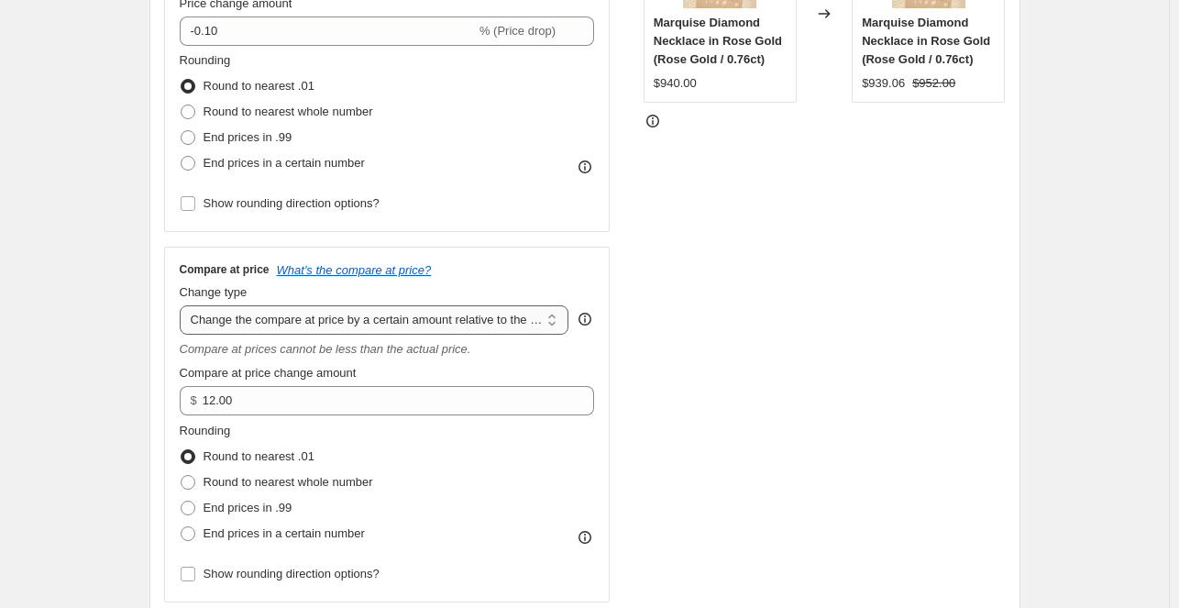
click at [478, 308] on select "Change the compare at price to the current price (sale) Change the compare at p…" at bounding box center [375, 319] width 390 height 29
select select "pp"
click at [183, 305] on select "Change the compare at price to the current price (sale) Change the compare at p…" at bounding box center [375, 319] width 390 height 29
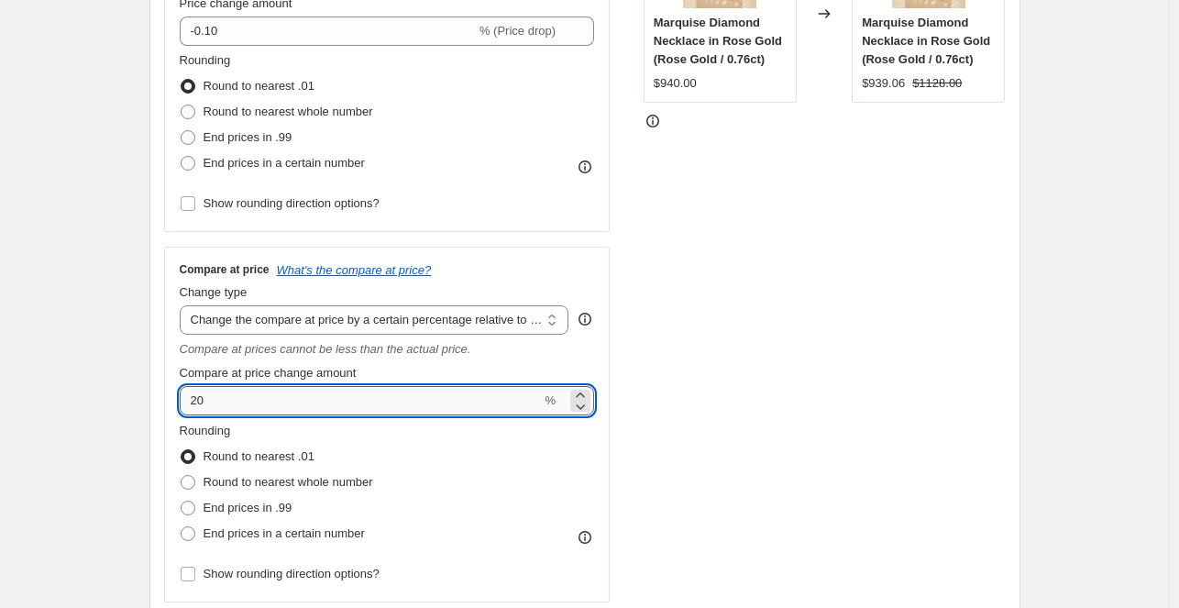
click at [355, 406] on input "20" at bounding box center [361, 400] width 362 height 29
type input "10"
click at [675, 446] on div "STOREFRONT EXAMPLE Marquise Diamond Necklace in Rose Gold (Rose Gold / 0.76ct) …" at bounding box center [825, 251] width 362 height 701
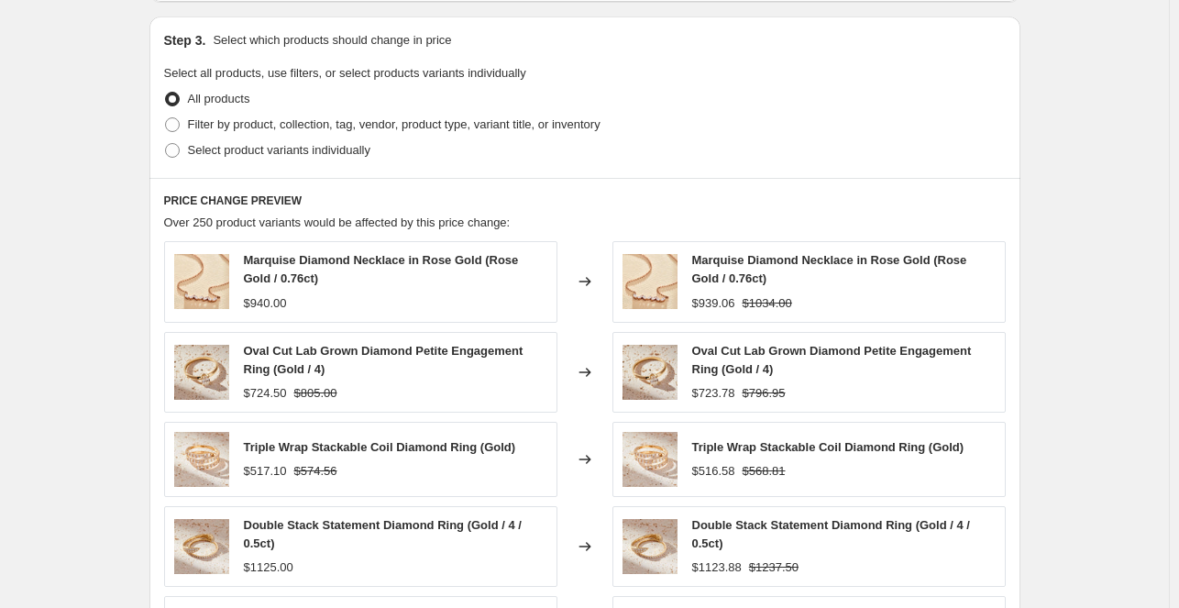
scroll to position [1499, 0]
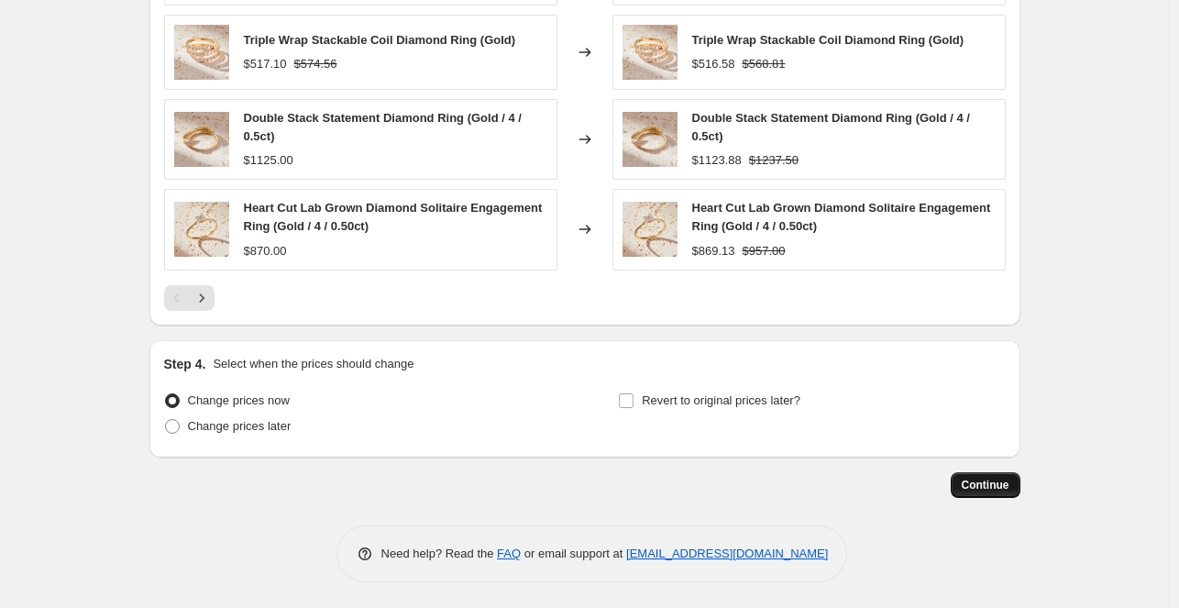
click at [980, 479] on span "Continue" at bounding box center [986, 485] width 48 height 15
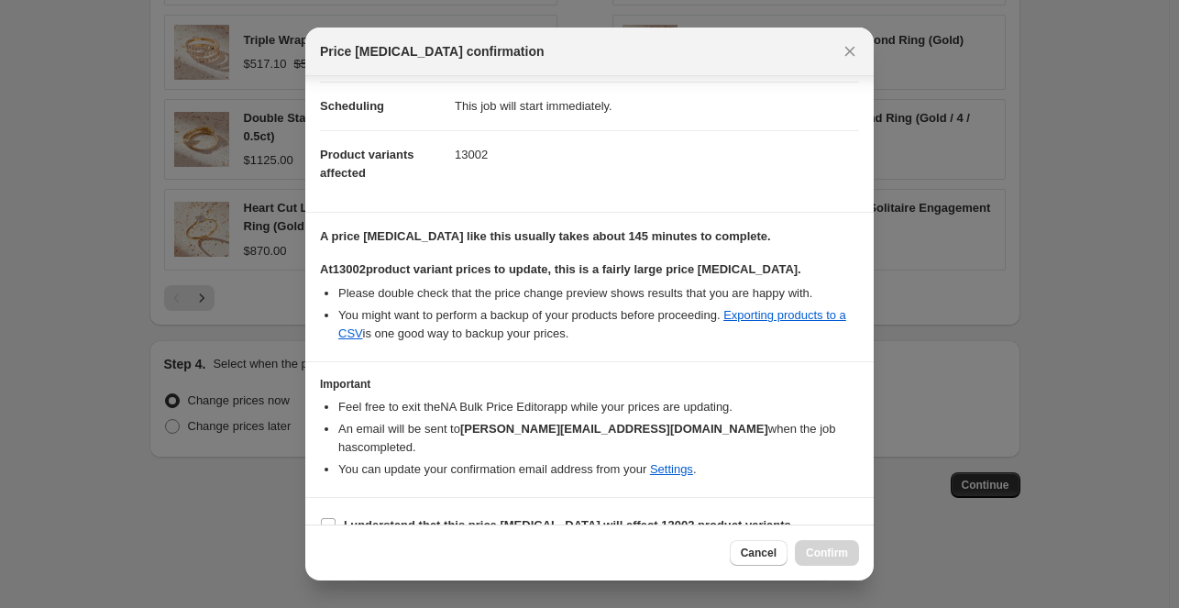
scroll to position [150, 0]
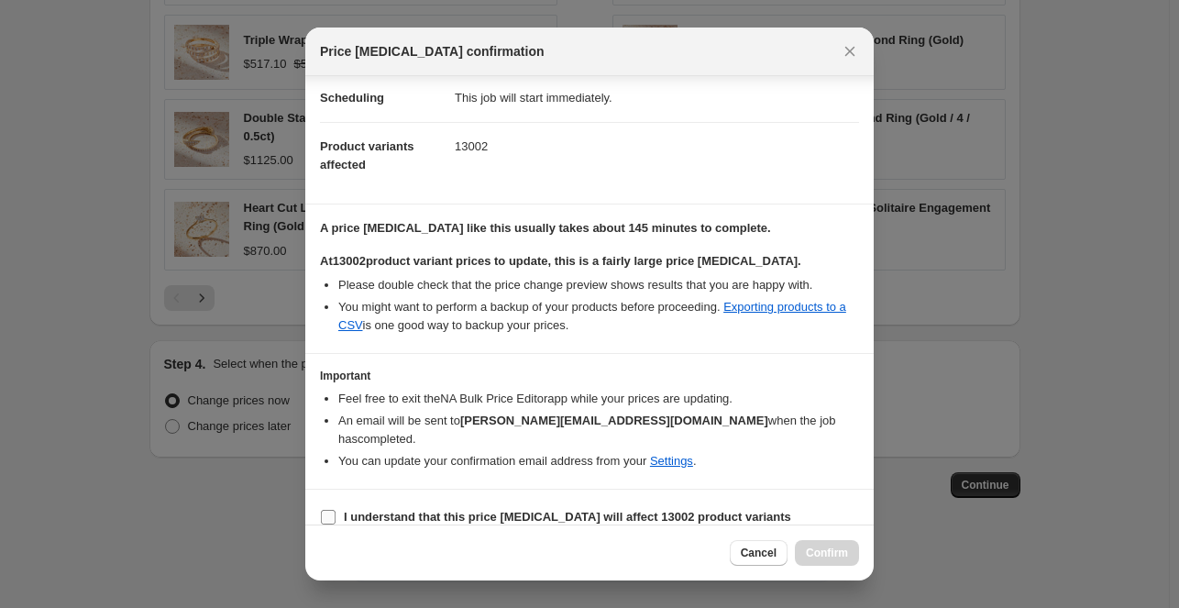
click at [480, 510] on b "I understand that this price change job will affect 13002 product variants" at bounding box center [567, 517] width 447 height 14
click at [336, 510] on input "I understand that this price change job will affect 13002 product variants" at bounding box center [328, 517] width 15 height 15
checkbox input "true"
click at [815, 545] on button "Confirm" at bounding box center [827, 553] width 64 height 26
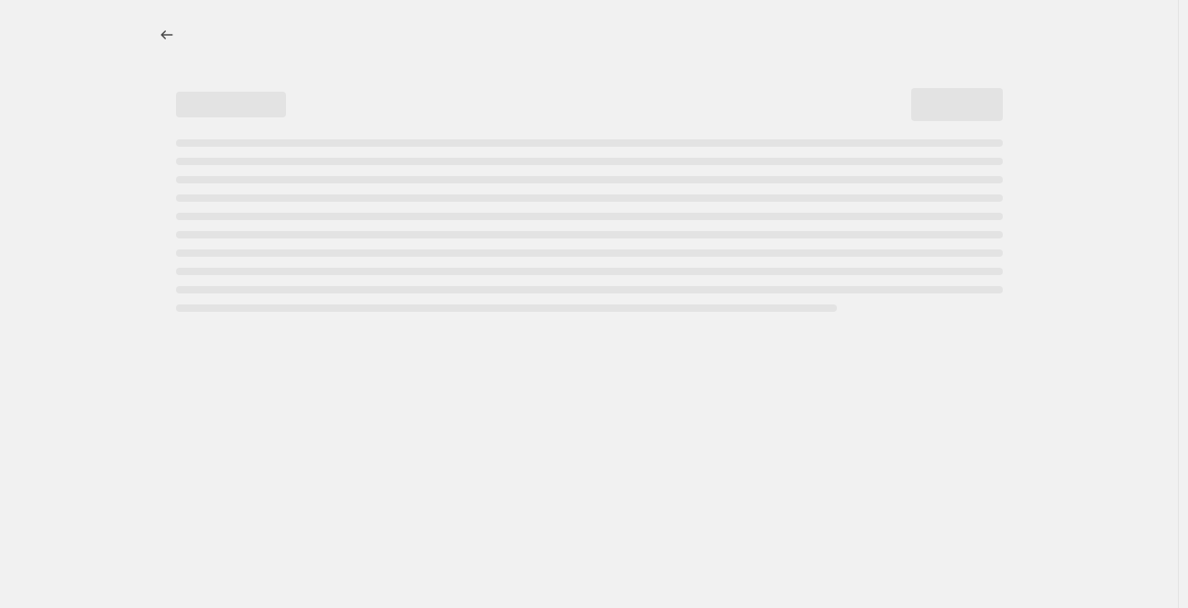
select select "percentage"
select select "pp"
